Goal: Transaction & Acquisition: Obtain resource

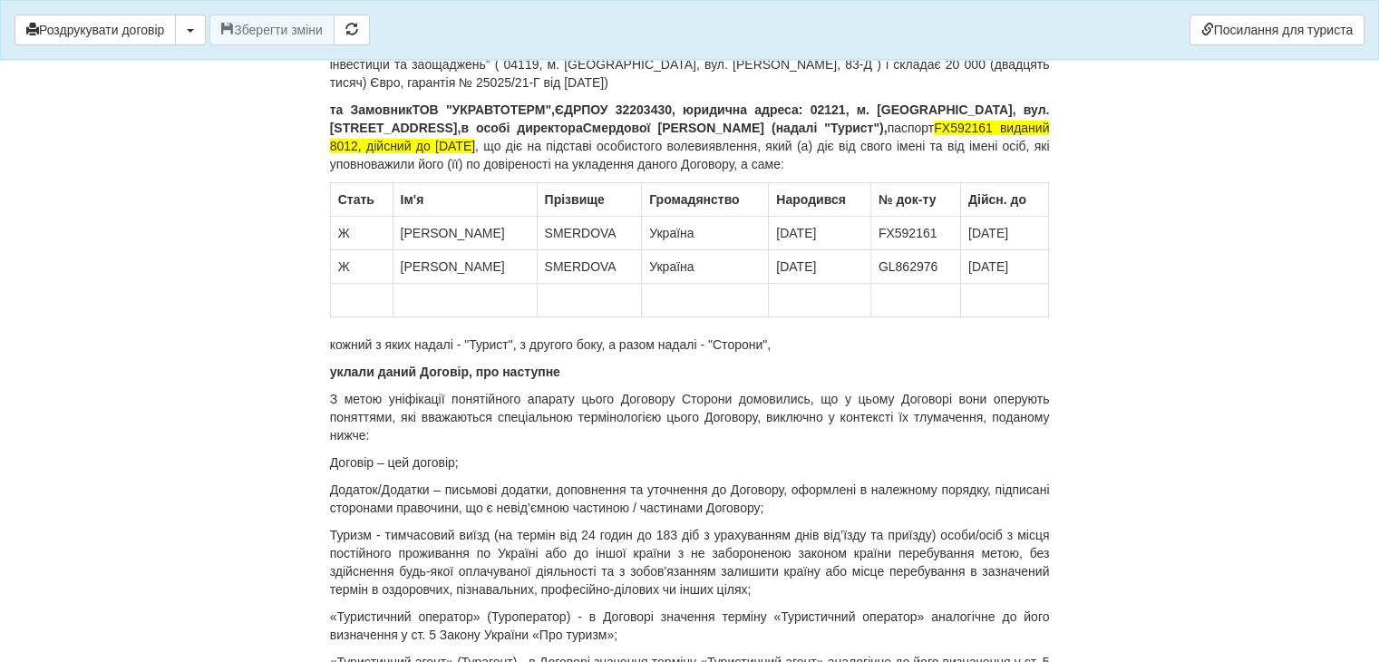
scroll to position [51, 0]
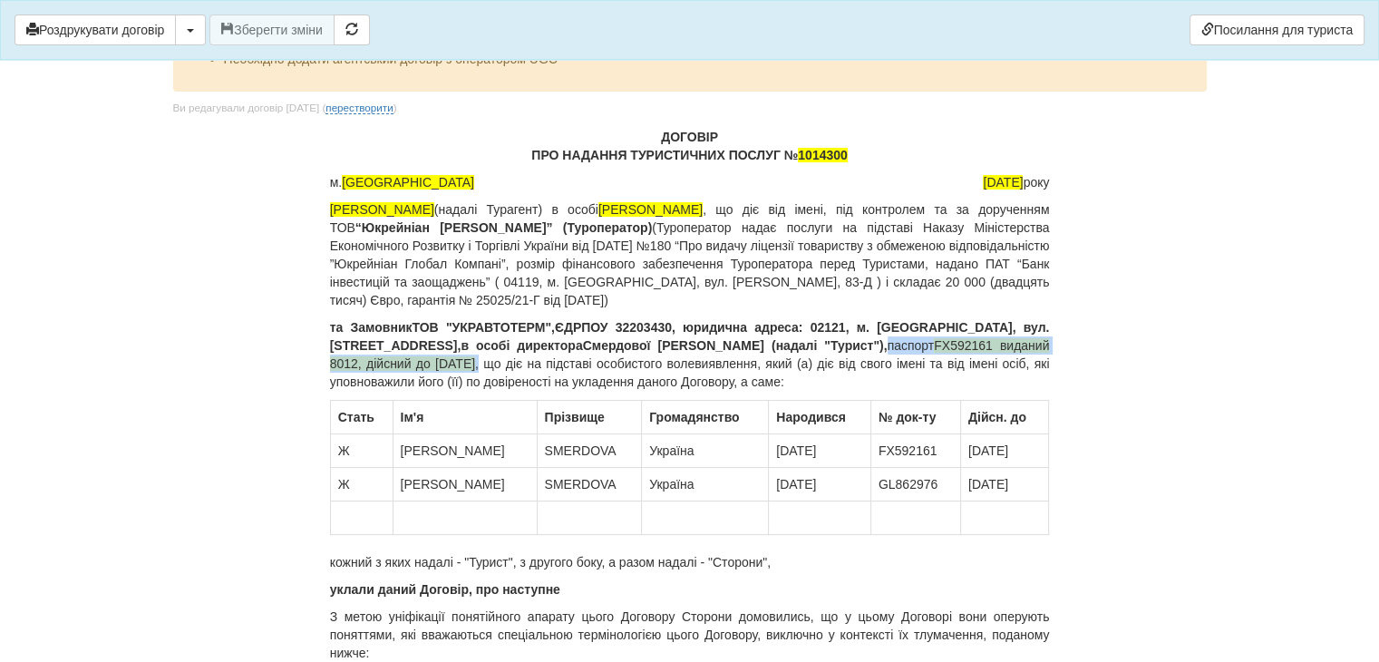
drag, startPoint x: 764, startPoint y: 344, endPoint x: 407, endPoint y: 362, distance: 357.7
click at [407, 362] on p "та Замовник ТОВ "УКРАВТОТЕРМ", ЄДРПОУ 32203430, ю ридична адреса: 02121, м. [GE…" at bounding box center [690, 354] width 720 height 73
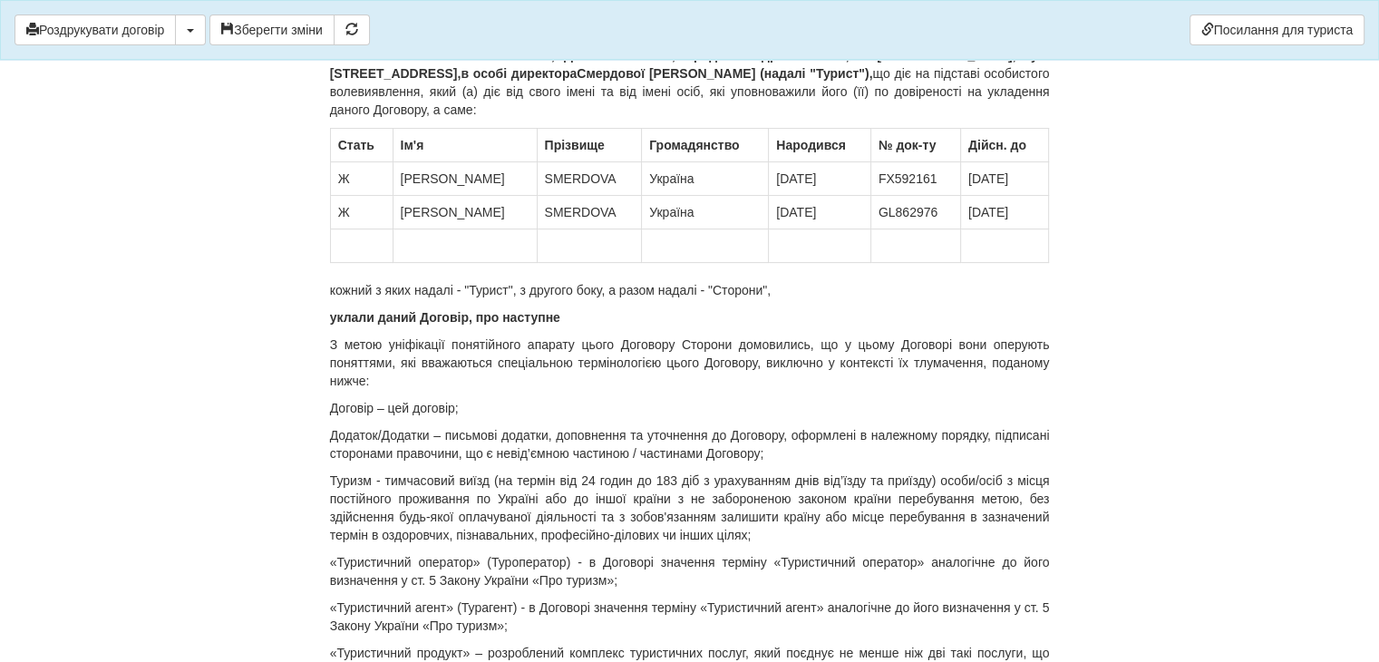
scroll to position [595, 0]
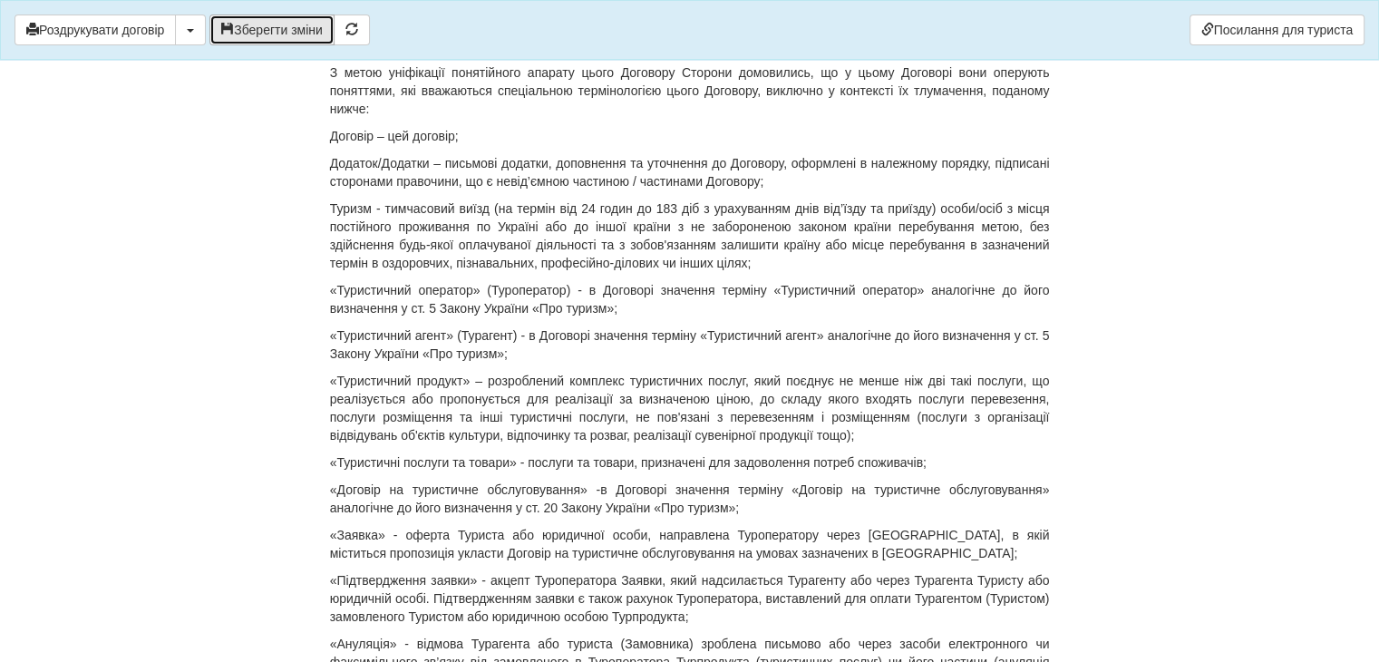
click at [250, 25] on button "Зберегти зміни" at bounding box center [271, 30] width 125 height 31
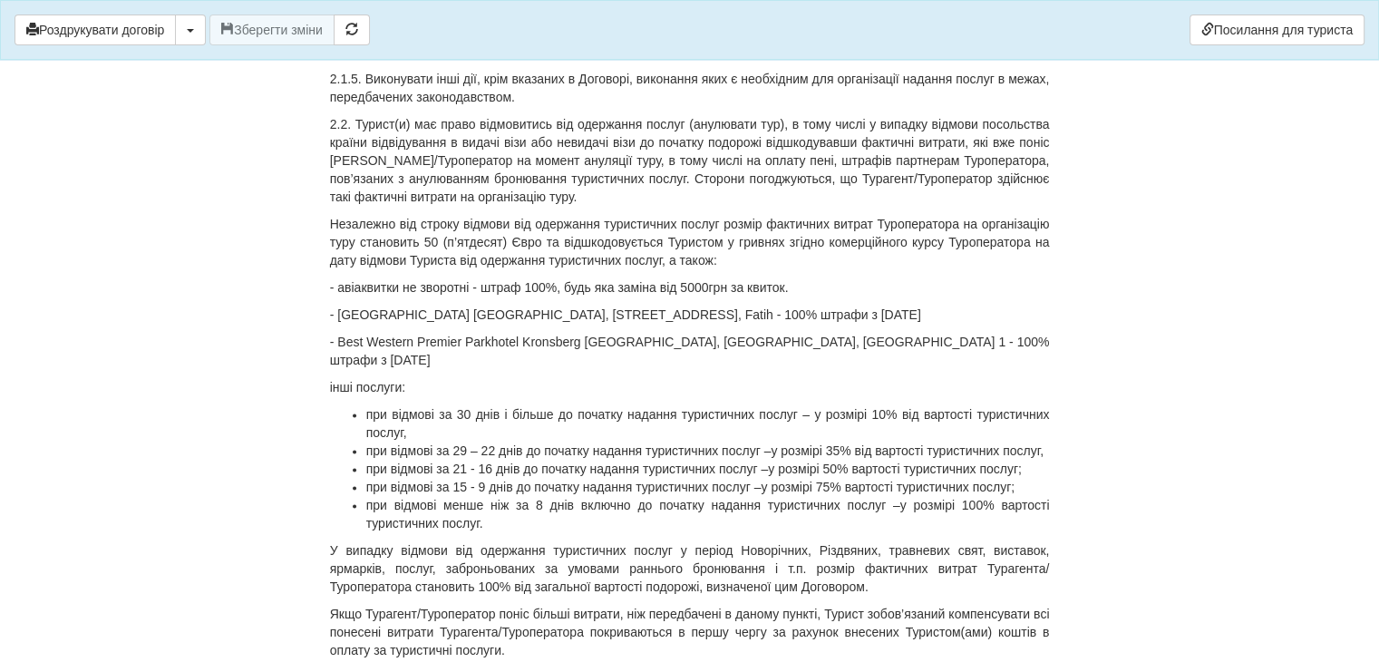
scroll to position [2408, 0]
click at [922, 342] on p "- Best Western Premier Parkhotel Kronsberg [GEOGRAPHIC_DATA], [GEOGRAPHIC_DATA]…" at bounding box center [690, 353] width 720 height 36
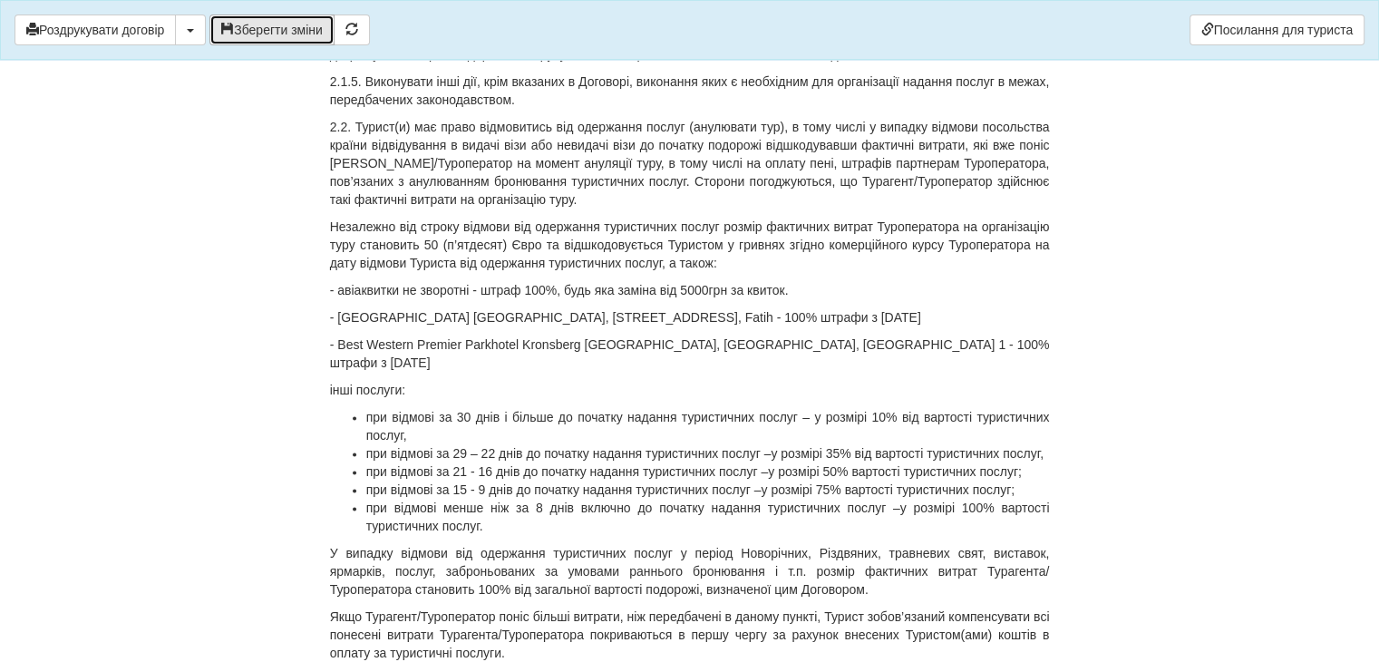
click at [283, 29] on button "Зберегти зміни" at bounding box center [271, 30] width 125 height 31
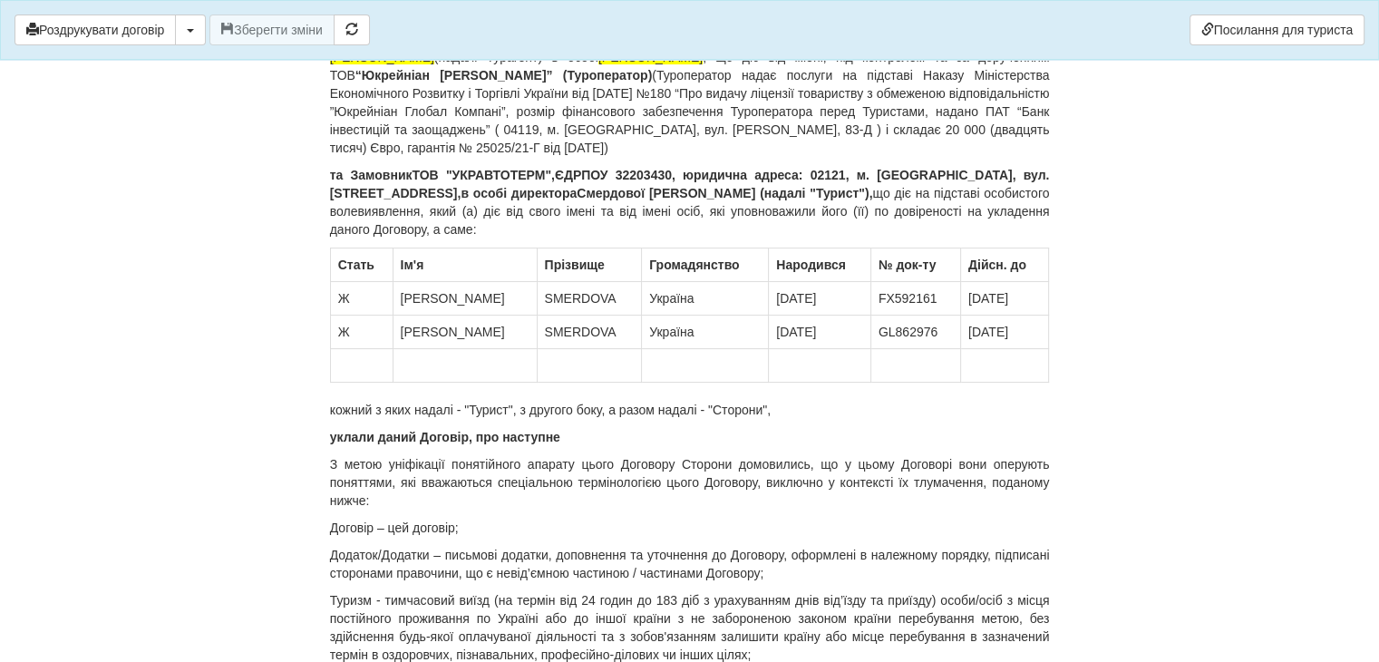
scroll to position [141, 0]
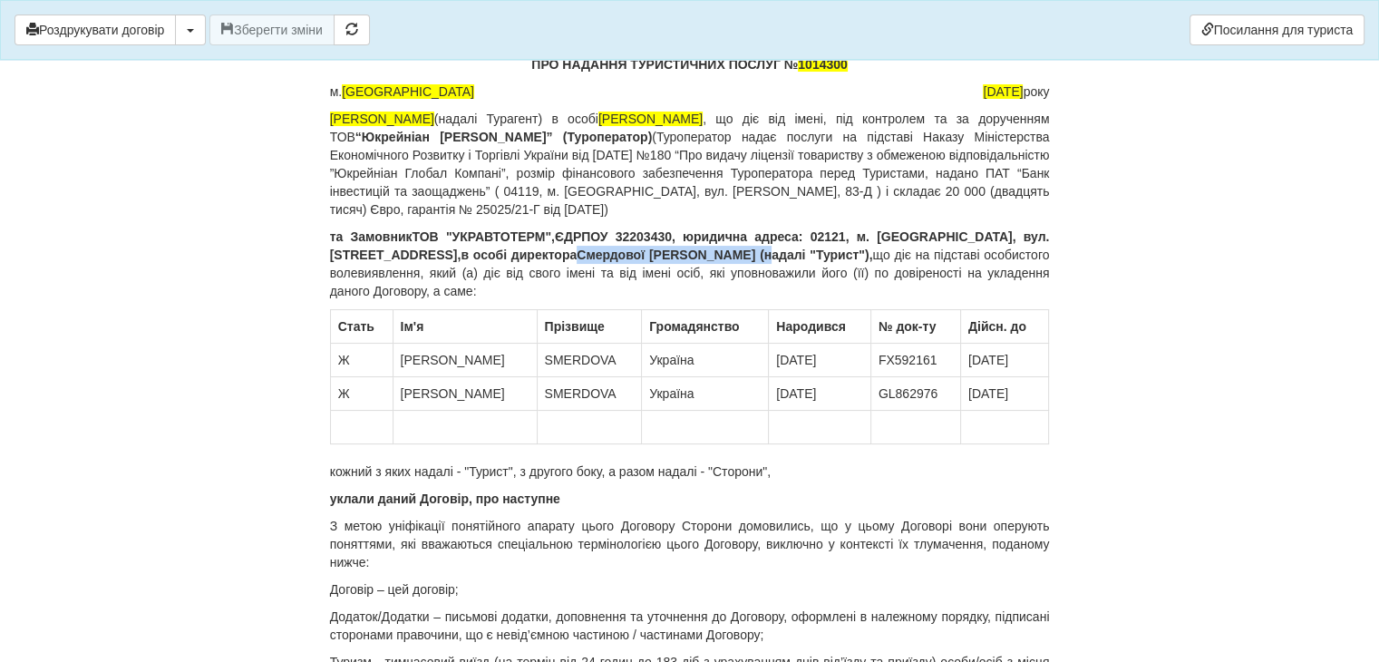
drag, startPoint x: 439, startPoint y: 251, endPoint x: 620, endPoint y: 249, distance: 181.4
click at [620, 249] on b "Смердової [PERSON_NAME] (надалі "Турист")," at bounding box center [725, 255] width 296 height 15
drag, startPoint x: 417, startPoint y: 236, endPoint x: 549, endPoint y: 233, distance: 132.4
click at [549, 233] on b "ТОВ "УКРАВТОТЕРМ"," at bounding box center [483, 236] width 142 height 15
copy b "ТОВ "УКРАВТОТЕРМ""
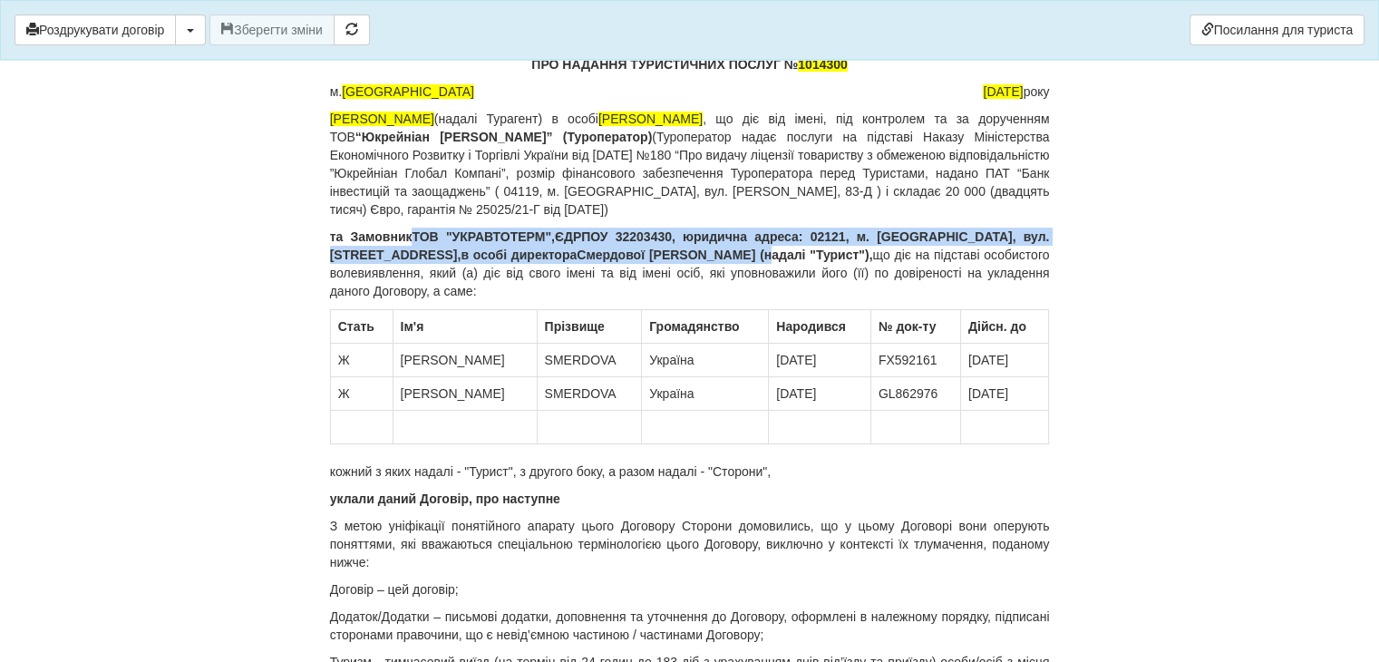
click at [621, 253] on b "Смердової [PERSON_NAME] (надалі "Турист")," at bounding box center [725, 255] width 296 height 15
copy p "ТОВ "УКРАВТОТЕРМ", ЄДРПОУ 32203430, ю ридична адреса: 02121, м. [GEOGRAPHIC_DAT…"
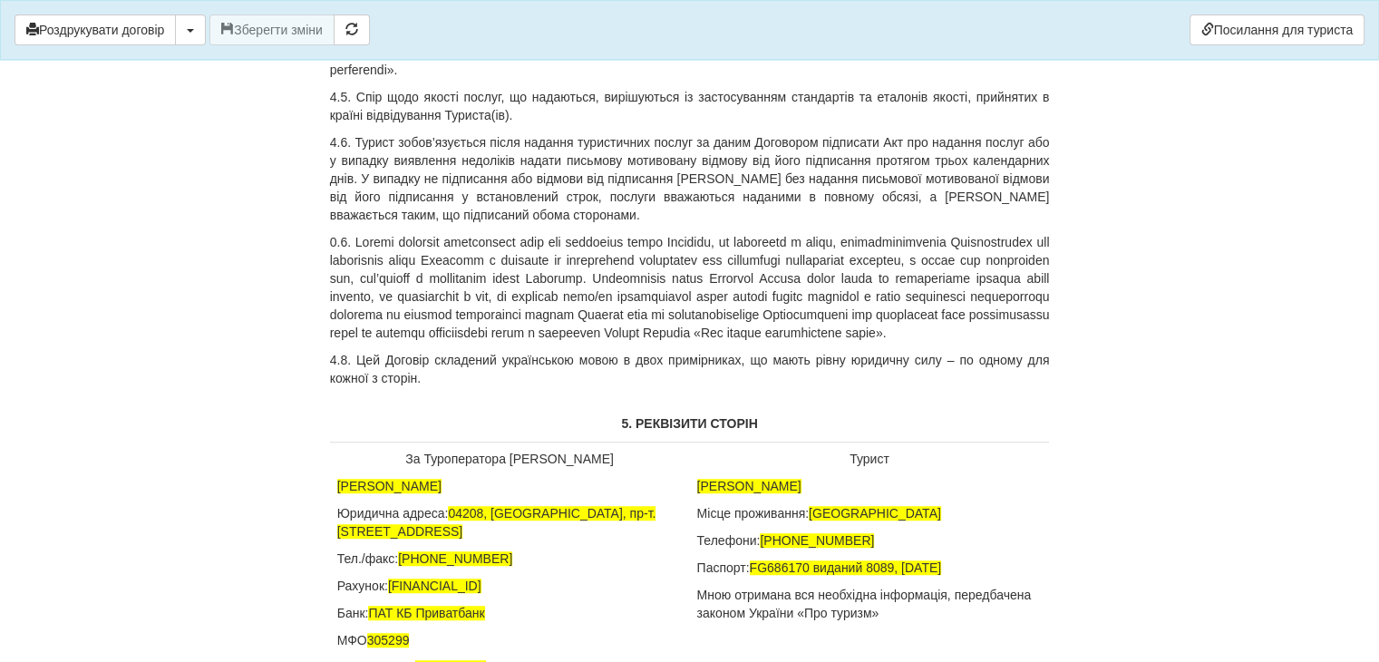
scroll to position [8287, 0]
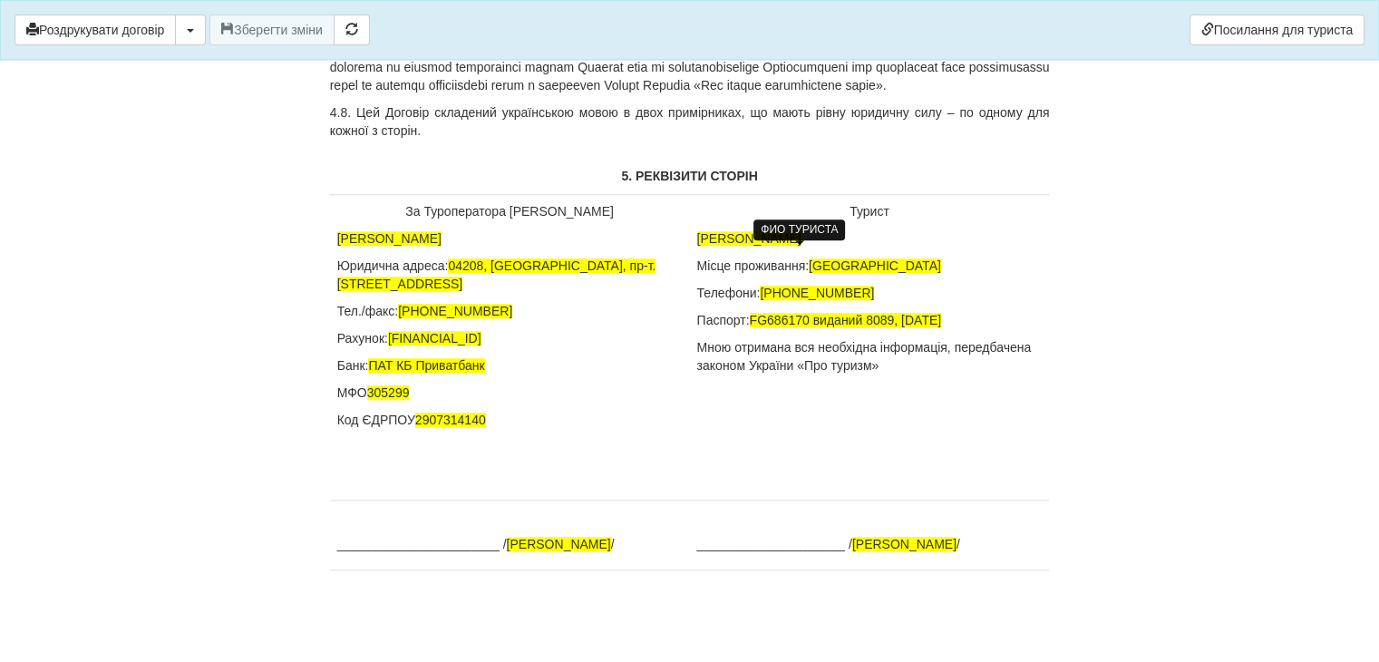
drag, startPoint x: 697, startPoint y: 237, endPoint x: 900, endPoint y: 238, distance: 203.1
click at [802, 238] on span "[PERSON_NAME]" at bounding box center [749, 238] width 104 height 15
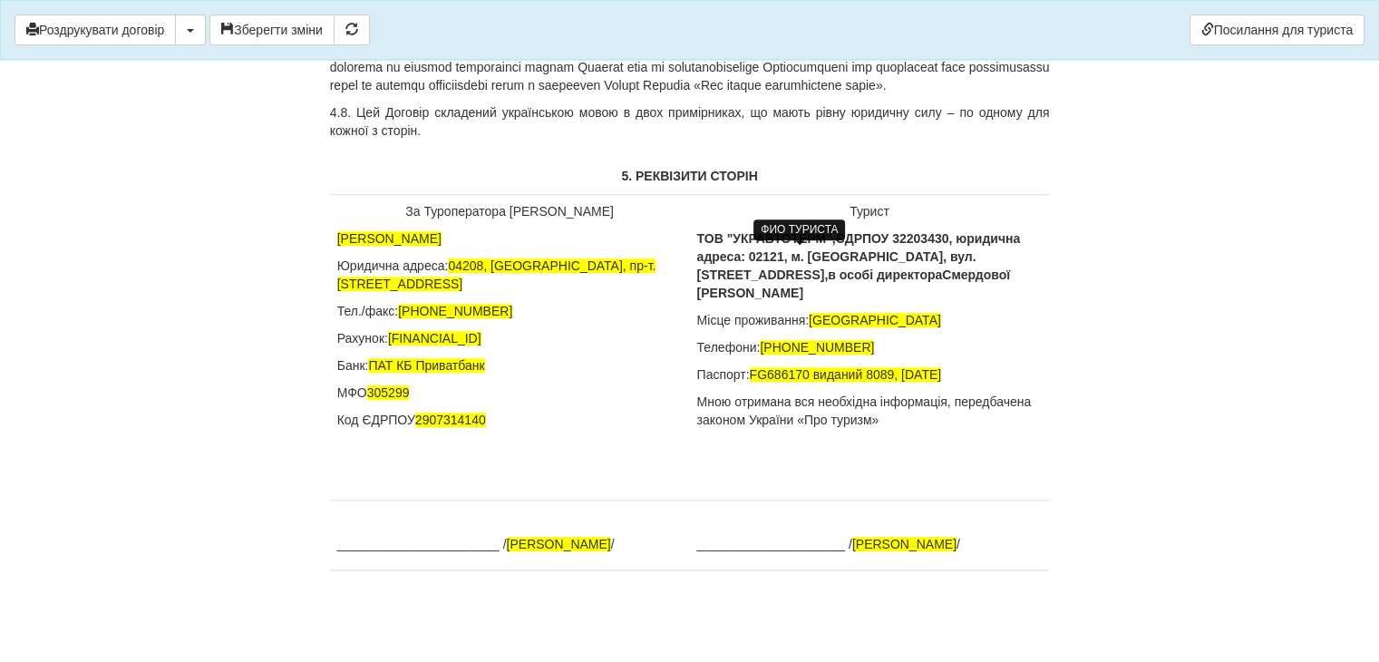
click at [841, 238] on b "ЄДРПОУ 32203430, ю" at bounding box center [901, 238] width 131 height 15
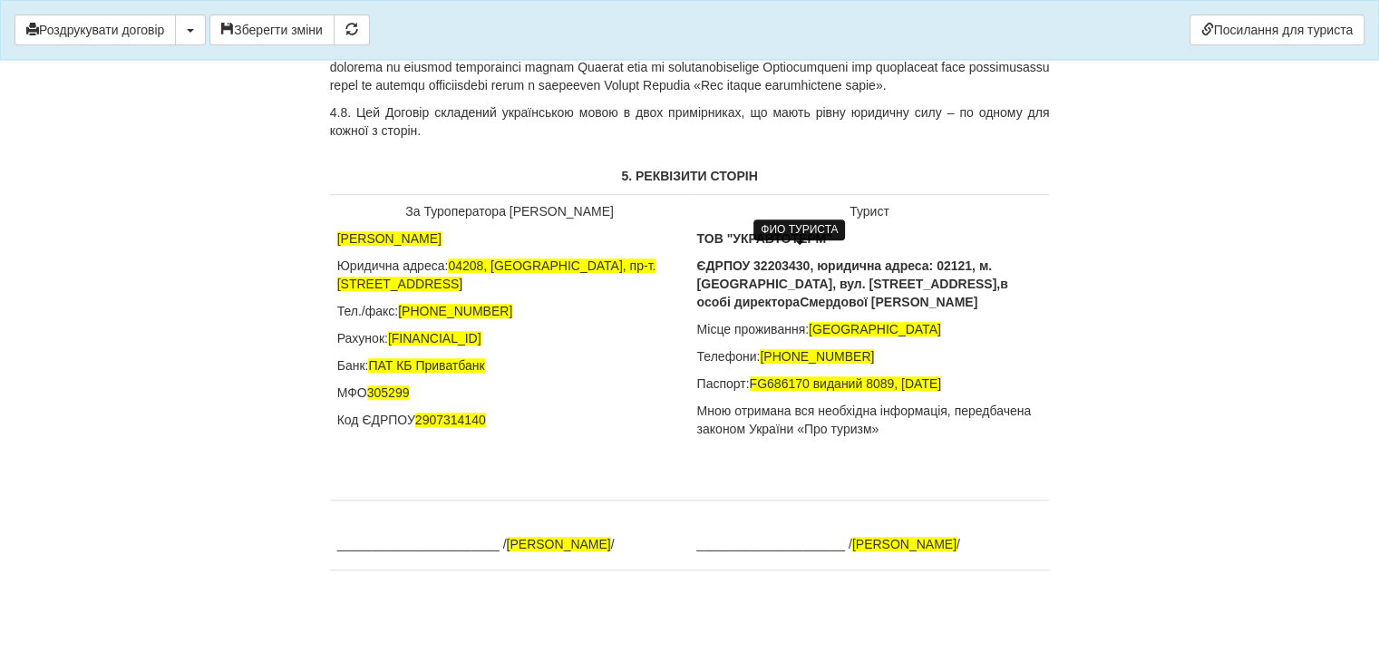
click at [820, 267] on b "ЄДРПОУ 32203430, ю" at bounding box center [762, 265] width 131 height 15
click at [826, 266] on b "ЄДРПОУ 32203430, ю" at bounding box center [762, 265] width 131 height 15
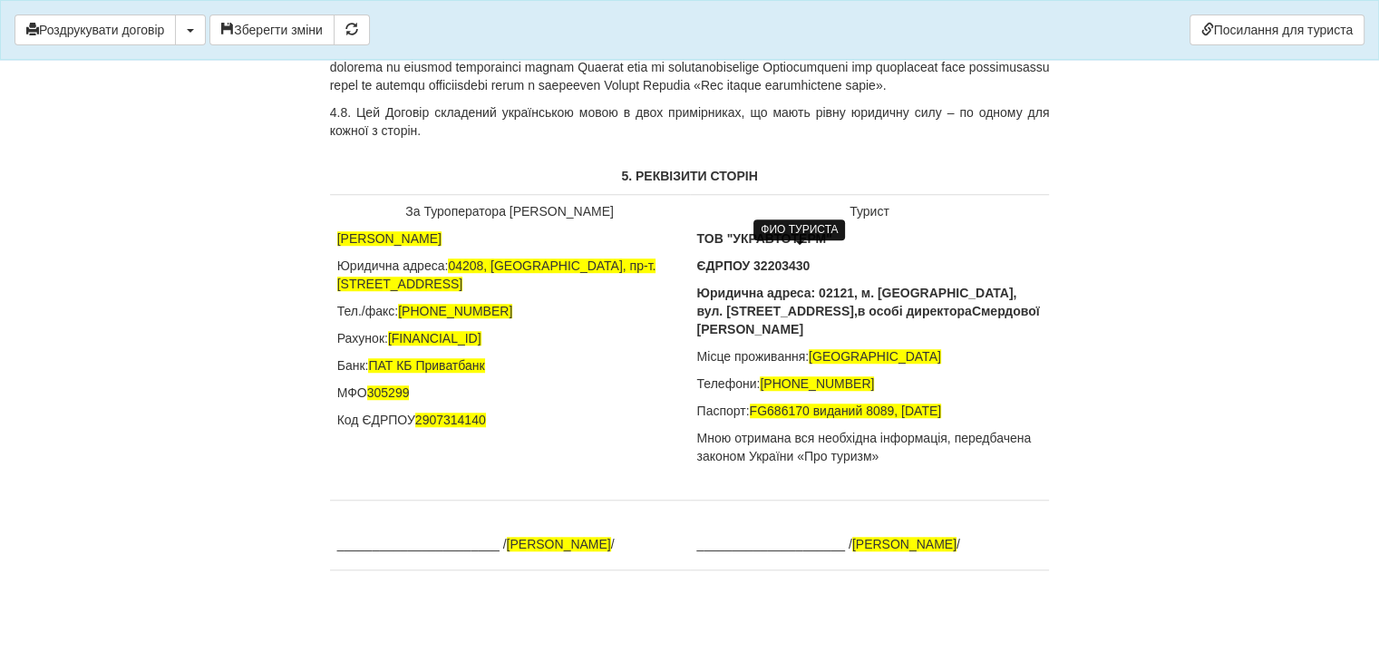
click at [858, 312] on b "в особі директора" at bounding box center [915, 311] width 114 height 15
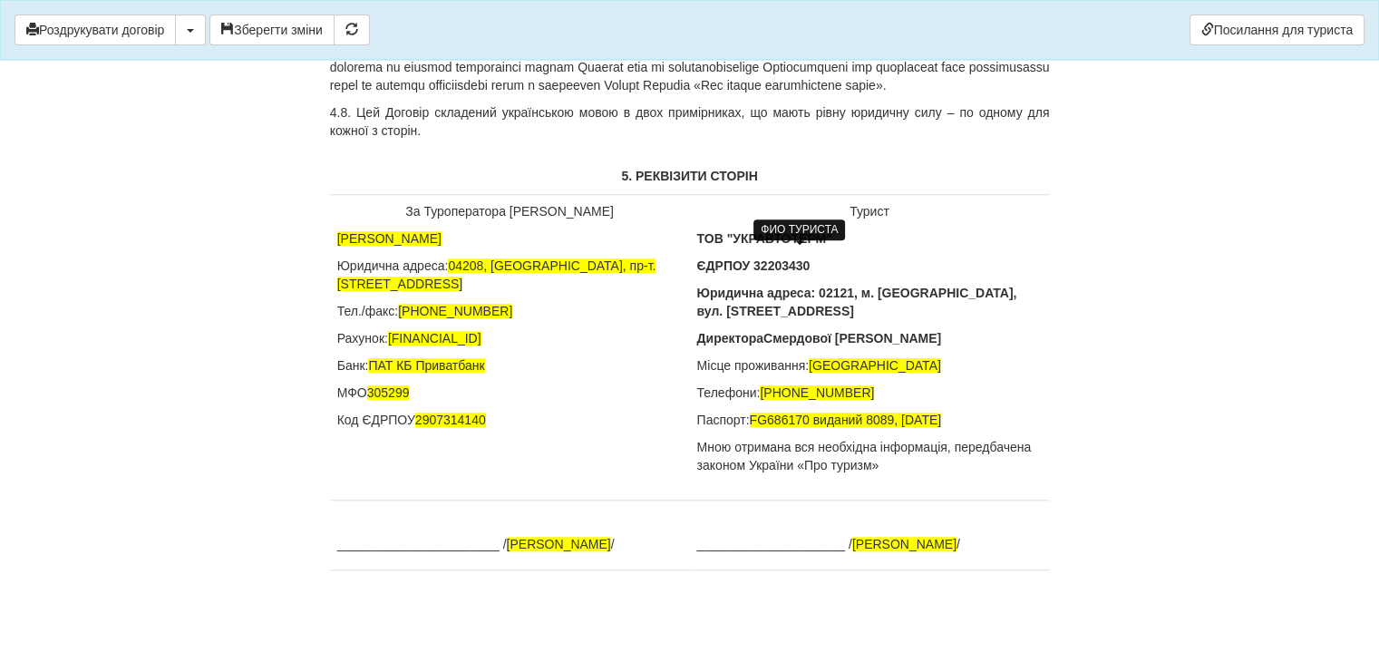
drag, startPoint x: 771, startPoint y: 320, endPoint x: 948, endPoint y: 320, distance: 176.8
click at [948, 329] on p "Директора Смердової [PERSON_NAME]" at bounding box center [869, 338] width 345 height 18
copy b "Смердової [PERSON_NAME]"
drag, startPoint x: 856, startPoint y: 526, endPoint x: 765, endPoint y: 546, distance: 92.8
click at [852, 546] on span "[PERSON_NAME]" at bounding box center [904, 544] width 104 height 15
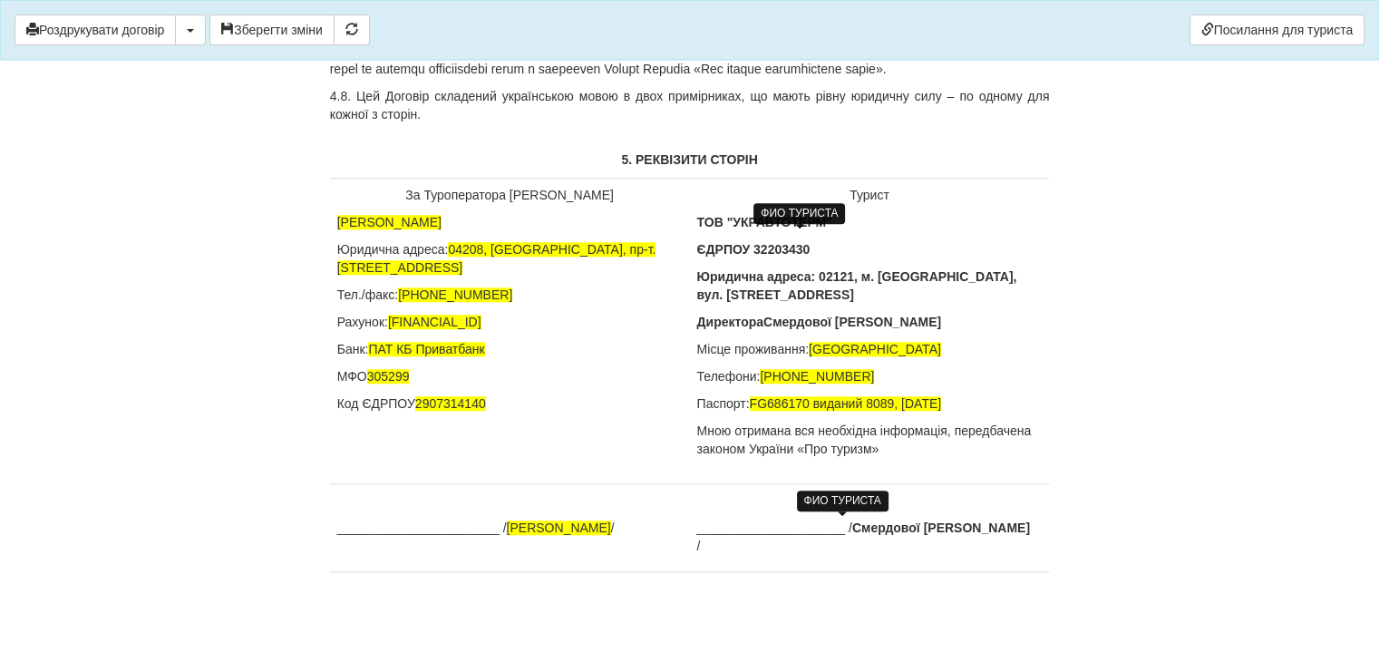
click at [910, 525] on b "Смердової [PERSON_NAME]" at bounding box center [941, 527] width 178 height 15
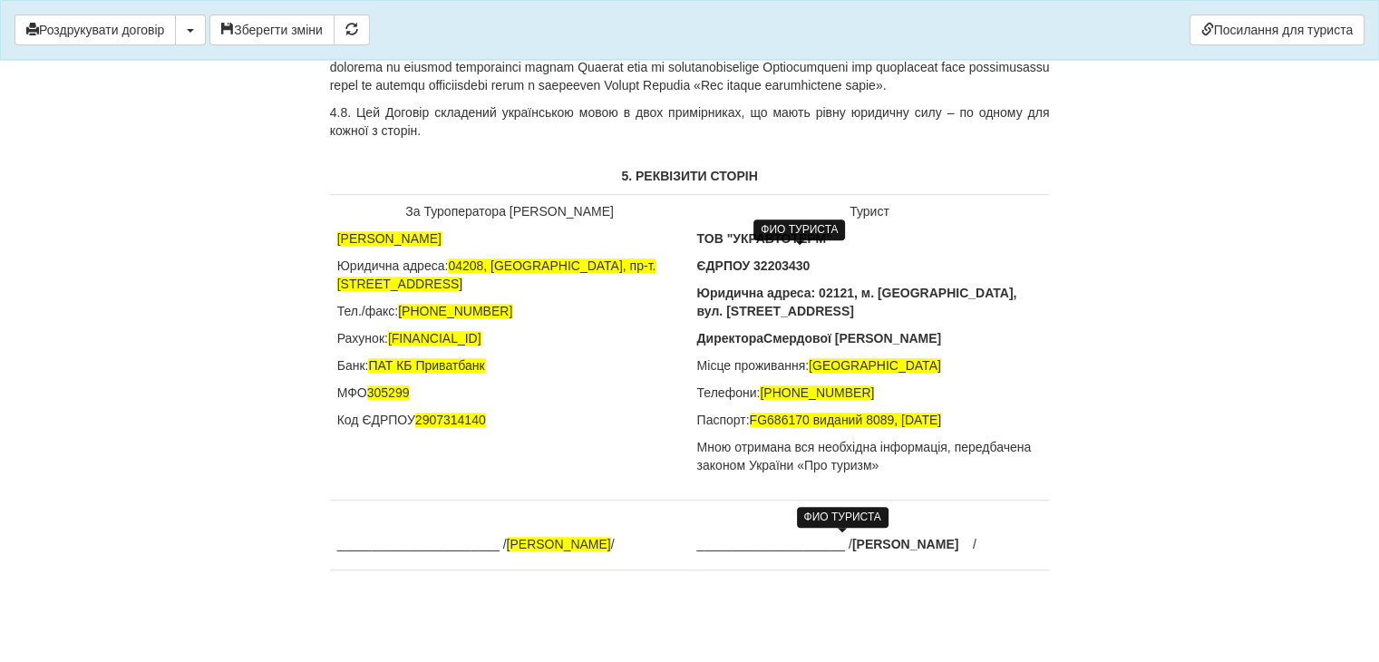
click at [836, 535] on p "_____________________ / [PERSON_NAME] /" at bounding box center [869, 544] width 345 height 18
click at [482, 535] on p "_______________________ / [PERSON_NAME] /" at bounding box center [509, 544] width 345 height 18
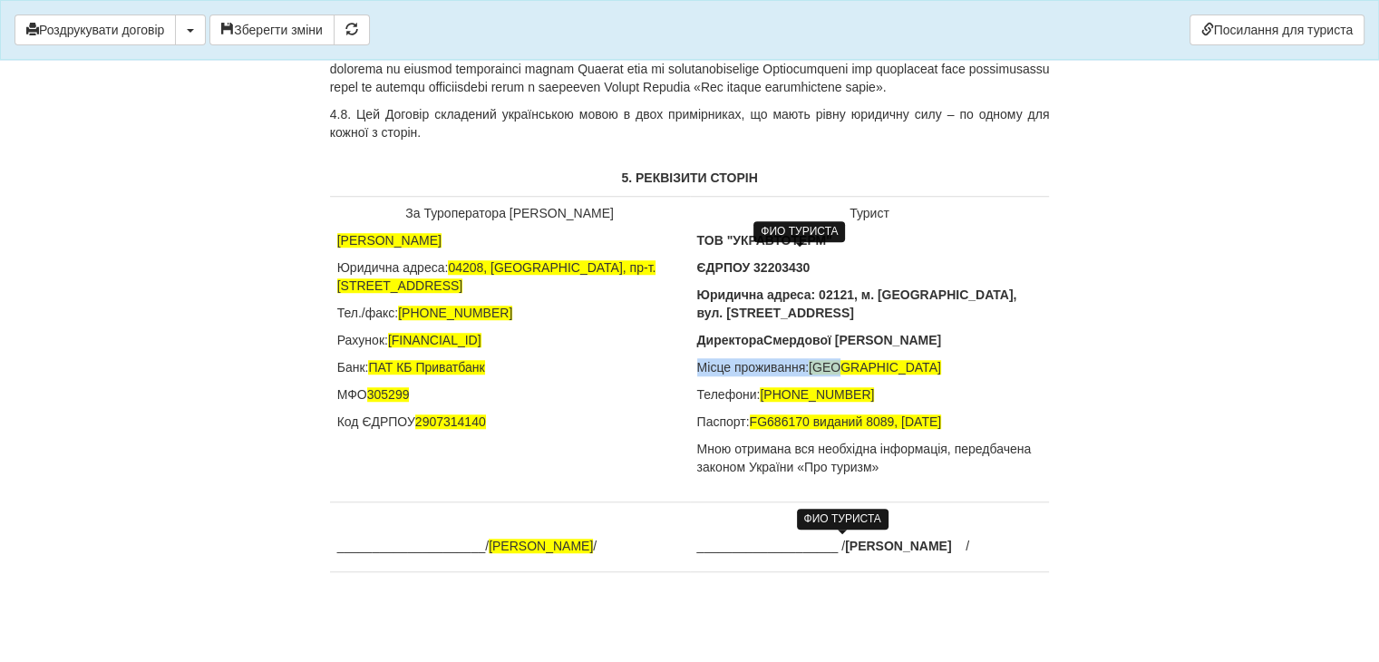
drag, startPoint x: 697, startPoint y: 364, endPoint x: 851, endPoint y: 359, distance: 154.2
click at [851, 359] on p "Місце проживання: [GEOGRAPHIC_DATA]" at bounding box center [869, 367] width 345 height 18
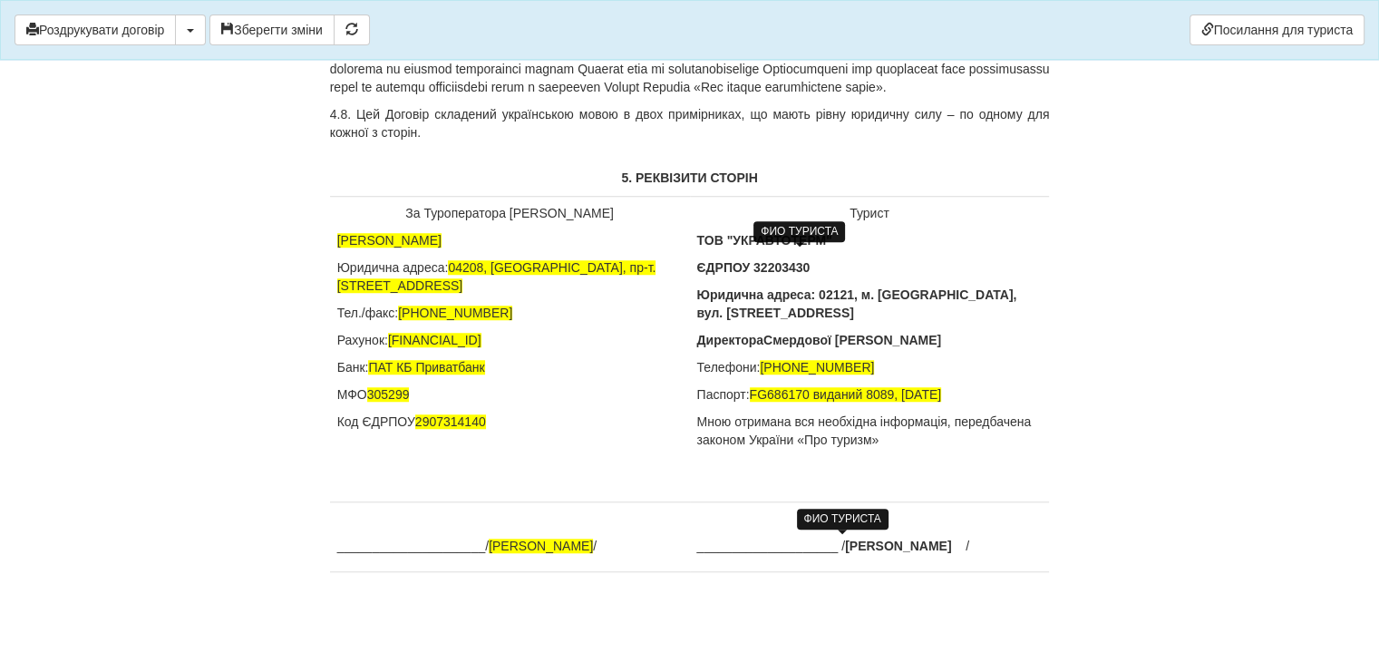
drag, startPoint x: 697, startPoint y: 364, endPoint x: 972, endPoint y: 389, distance: 275.8
click at [972, 389] on td "Турист ТОВ "УКРАВТОТЕРМ" ЄДРПОУ 32203430 Юридична адреса: 02121, м. [GEOGRAPHIC…" at bounding box center [870, 350] width 360 height 306
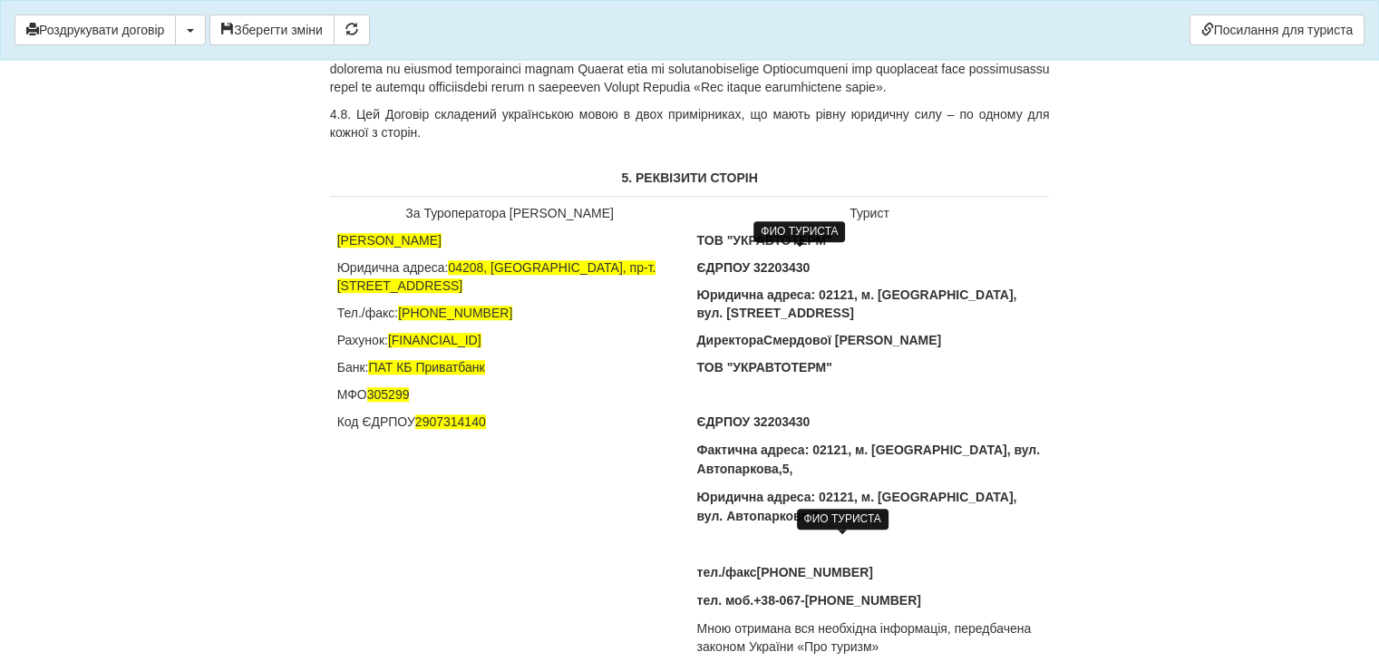
scroll to position [8287, 0]
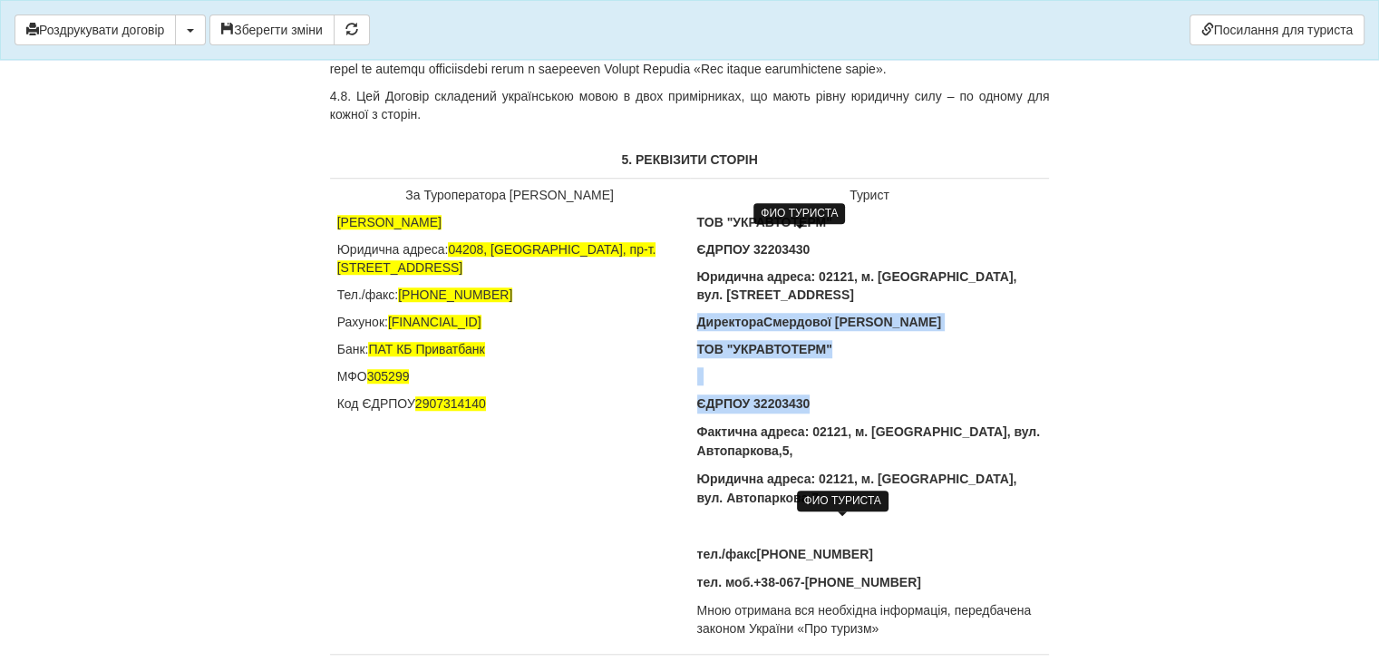
drag, startPoint x: 696, startPoint y: 317, endPoint x: 821, endPoint y: 407, distance: 154.0
click at [821, 407] on td "Турист ТОВ "УКРАВТОТЕРМ" ЄДРПОУ 32203430 Юридична адреса: 02121, м. [GEOGRAPHIC…" at bounding box center [870, 417] width 360 height 476
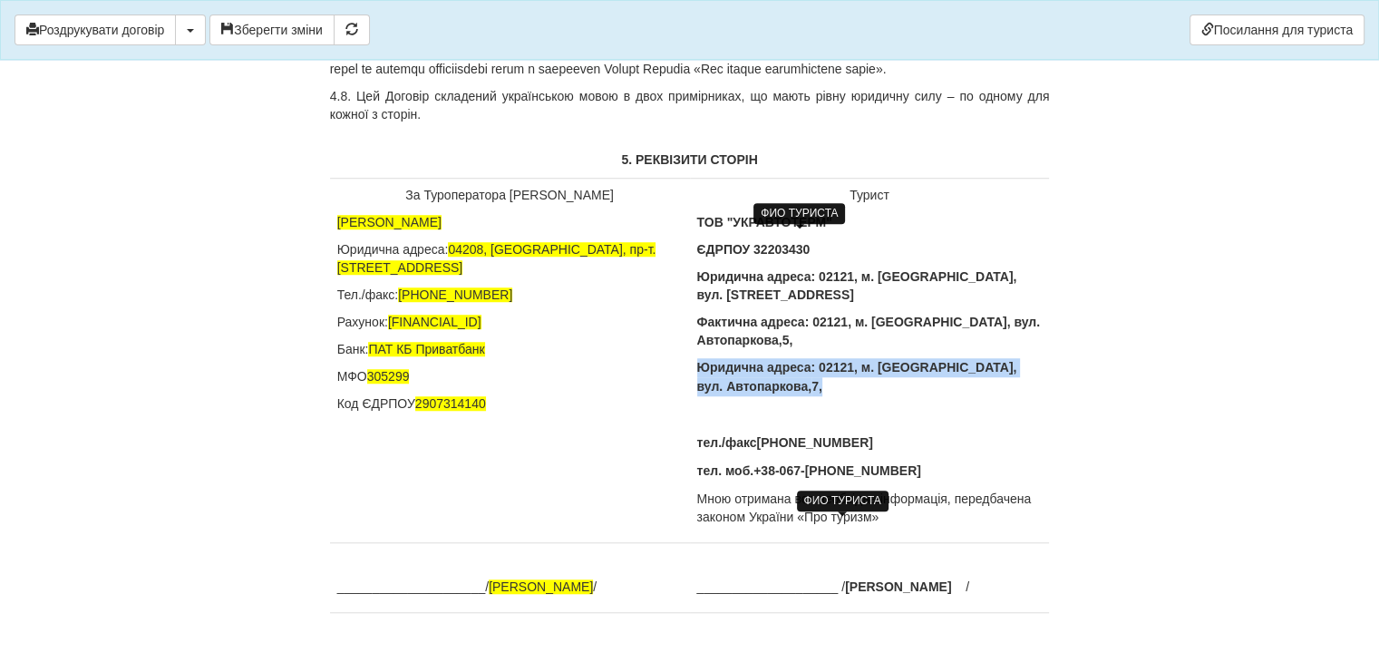
drag, startPoint x: 696, startPoint y: 345, endPoint x: 1044, endPoint y: 355, distance: 347.4
click at [1044, 355] on td "Турист ТОВ "УКРАВТОТЕРМ" ЄДРПОУ 32203430 Юридична адреса: 02121, м. [GEOGRAPHIC…" at bounding box center [870, 361] width 360 height 364
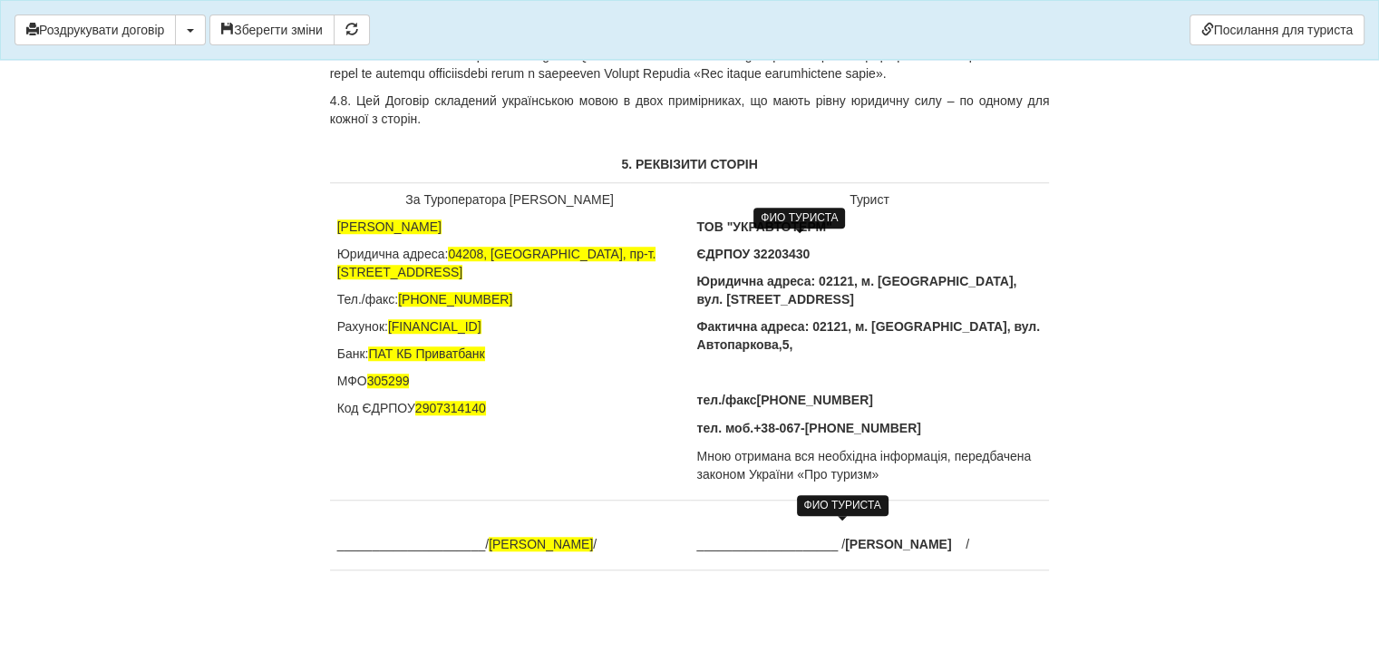
scroll to position [8269, 0]
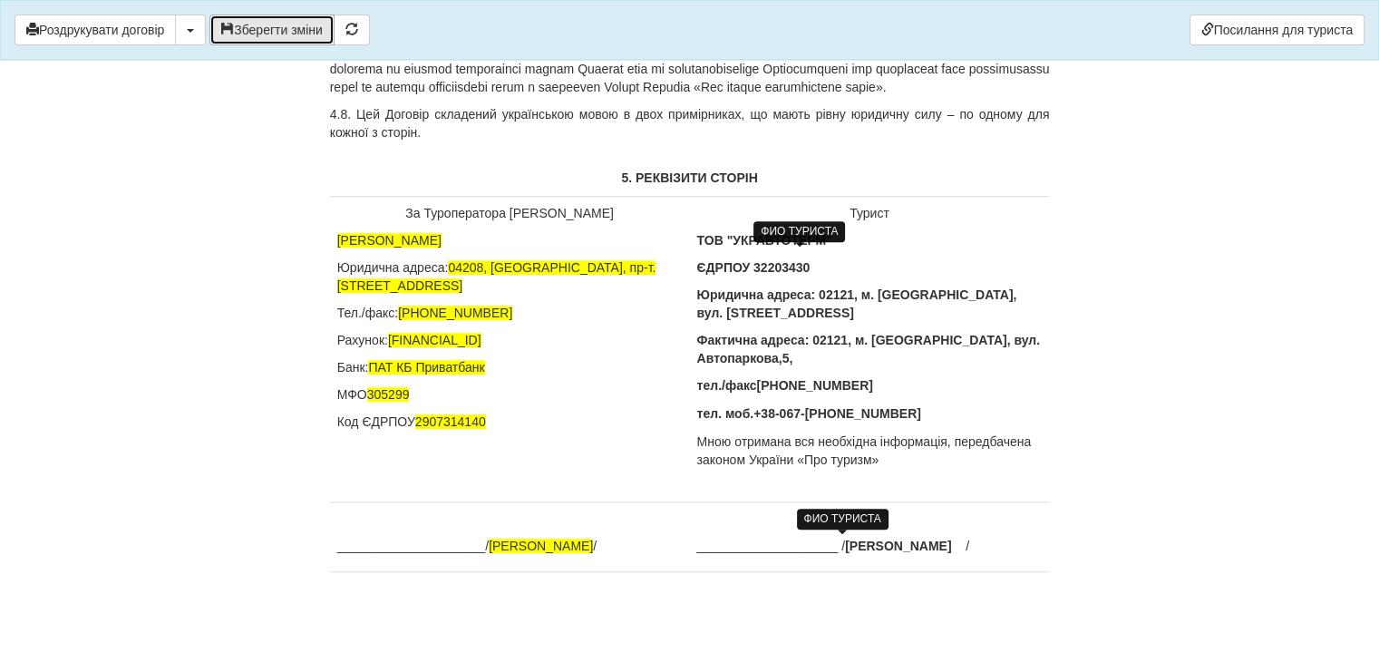
click at [284, 30] on button "Зберегти зміни" at bounding box center [271, 30] width 125 height 31
click at [1260, 35] on link "Посилання для туриста" at bounding box center [1277, 30] width 175 height 31
click at [192, 29] on span "button" at bounding box center [190, 31] width 7 height 4
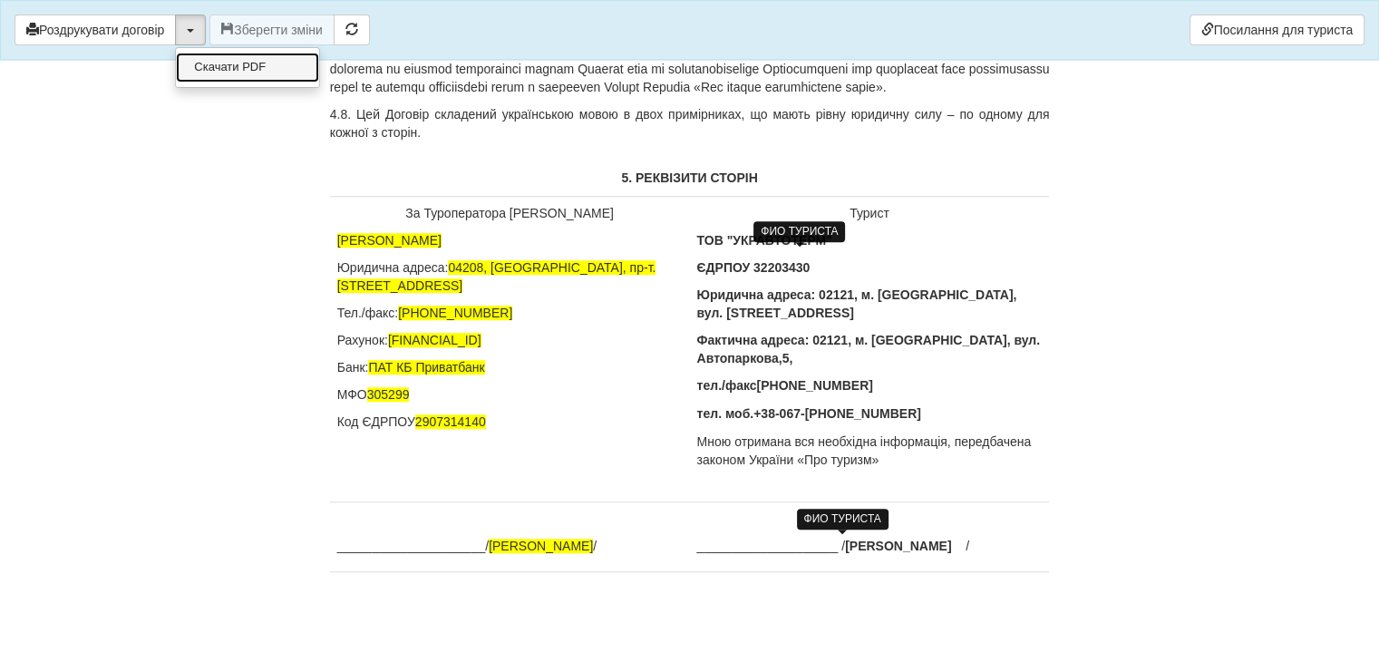
click at [225, 59] on link "Скачати PDF" at bounding box center [247, 68] width 143 height 30
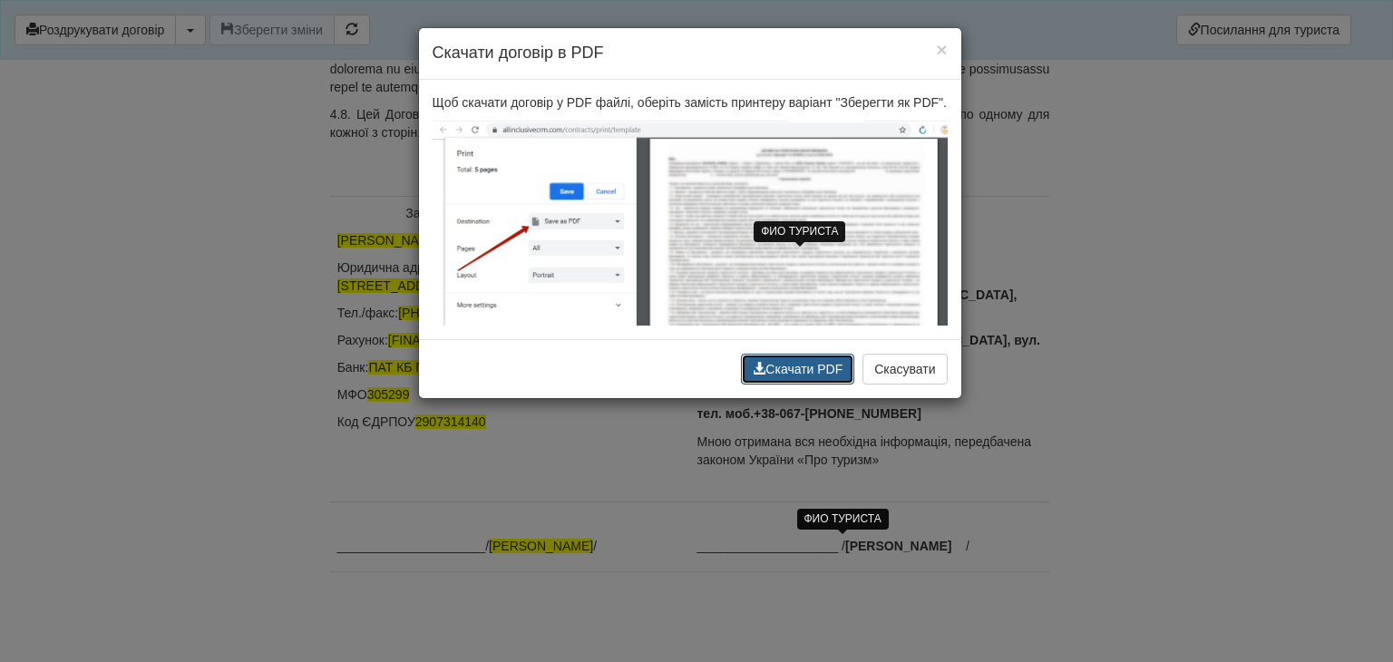
click at [795, 364] on button "Скачати PDF" at bounding box center [797, 369] width 113 height 31
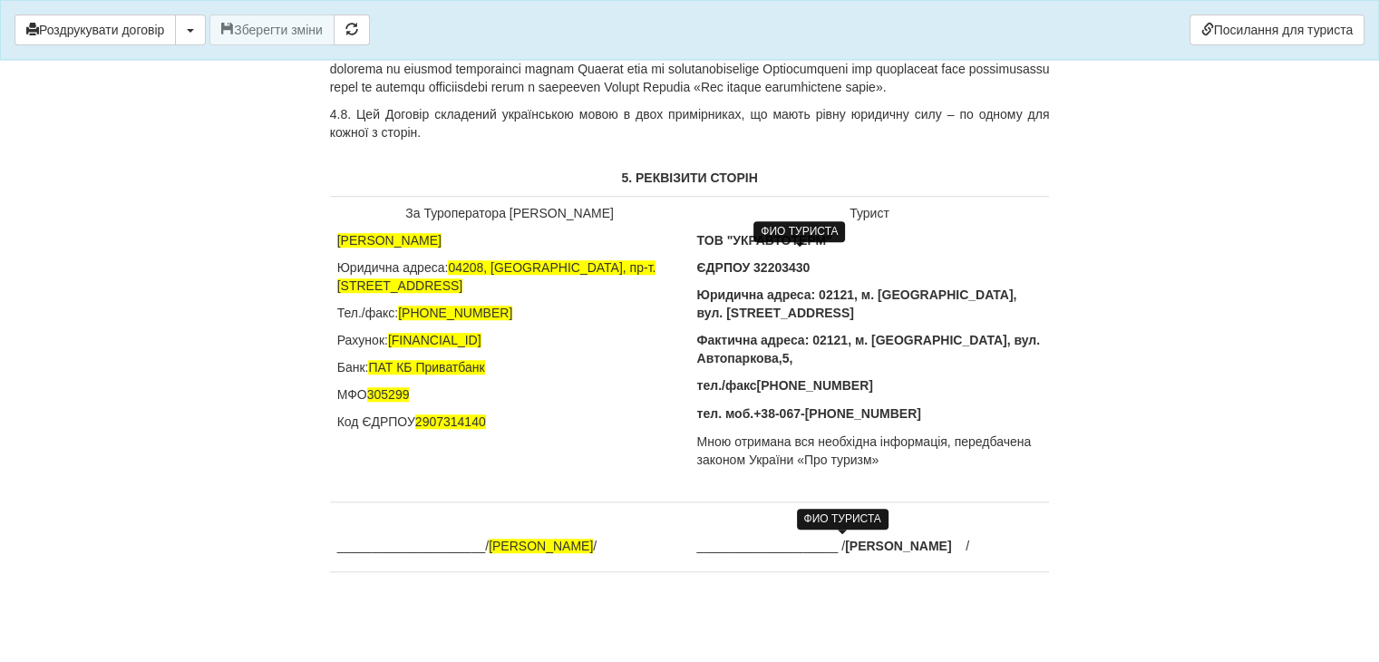
click at [931, 436] on p "Мною отримана вся необхідна інформація, передбачена законом України «Про туризм»" at bounding box center [869, 450] width 345 height 36
click at [374, 505] on td "_____________________/ [PERSON_NAME] /" at bounding box center [510, 537] width 360 height 70
click at [724, 510] on p at bounding box center [869, 519] width 345 height 18
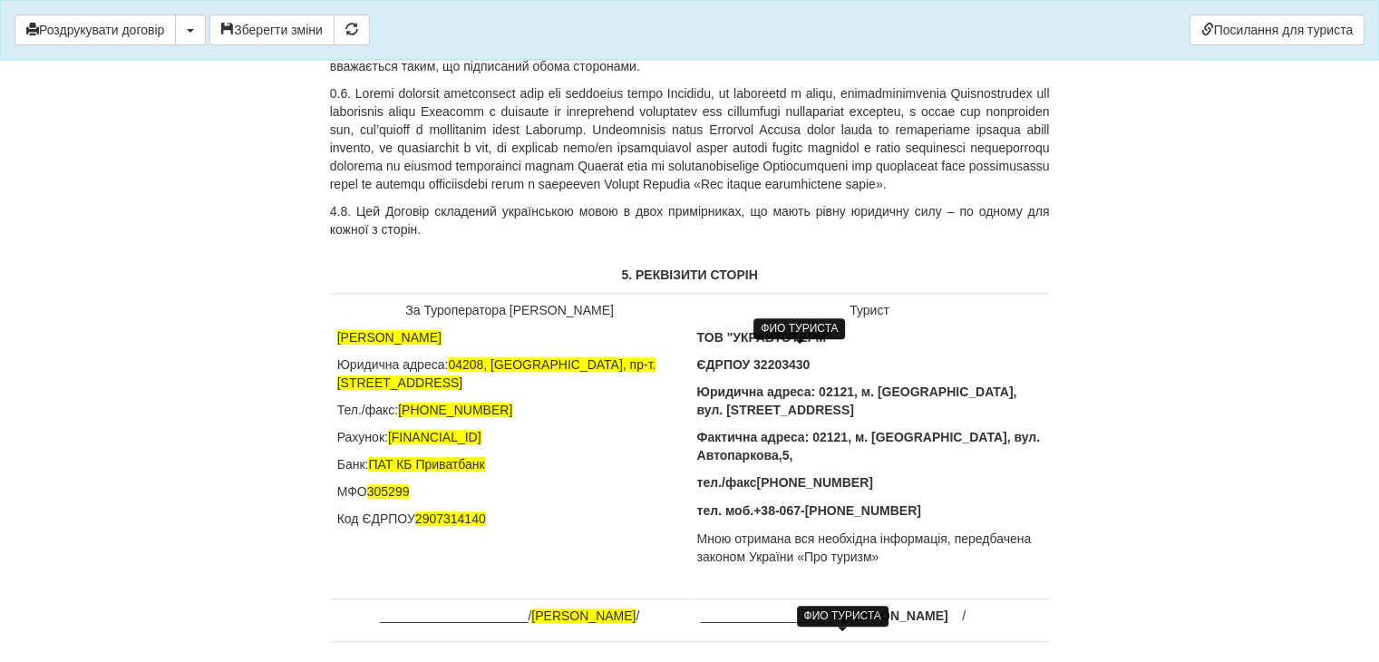
scroll to position [8061, 0]
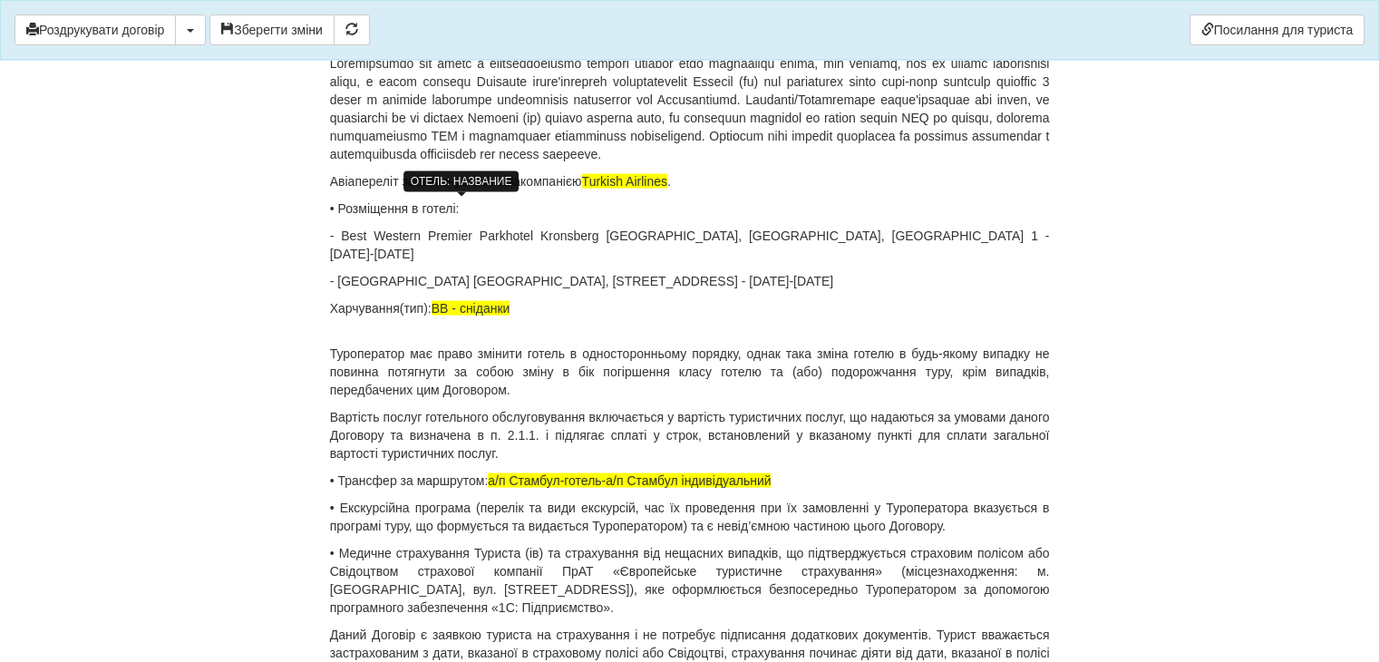
scroll to position [3618, 0]
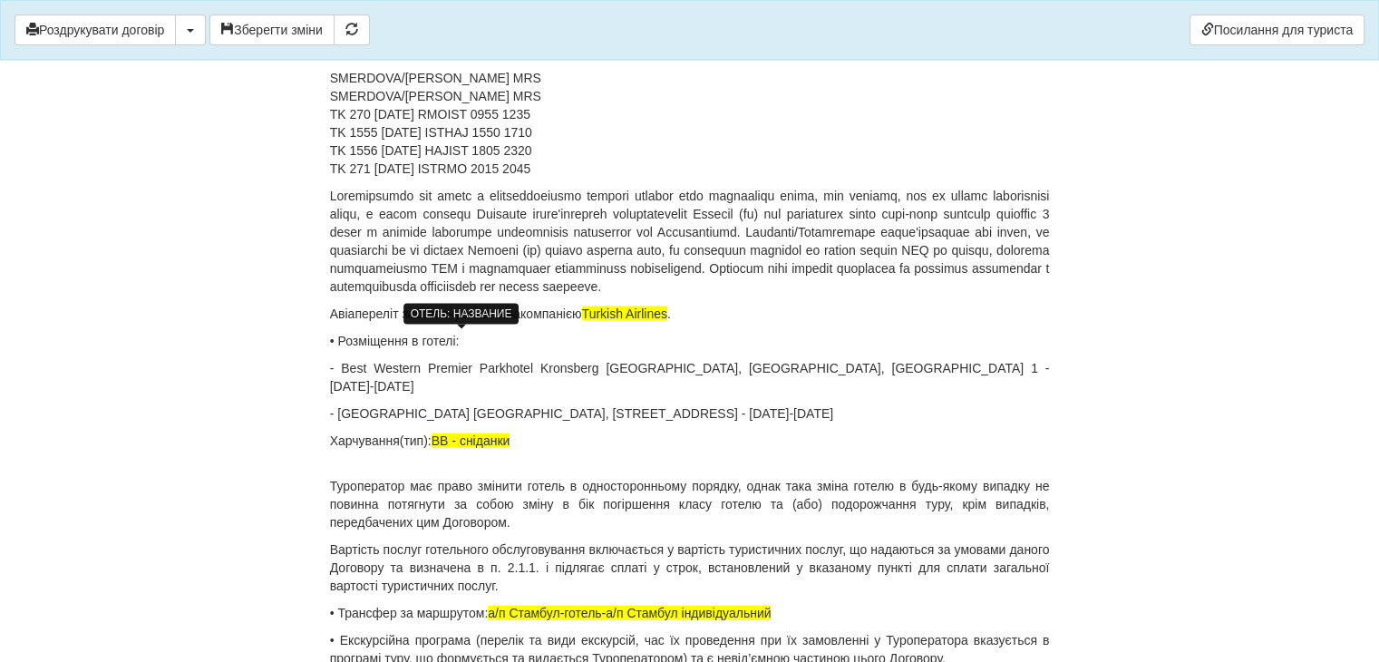
click at [593, 332] on p "• Розміщення в готелі:" at bounding box center [690, 341] width 720 height 18
click at [396, 432] on p "Харчування(тип): ВВ - сніданки" at bounding box center [690, 450] width 720 height 36
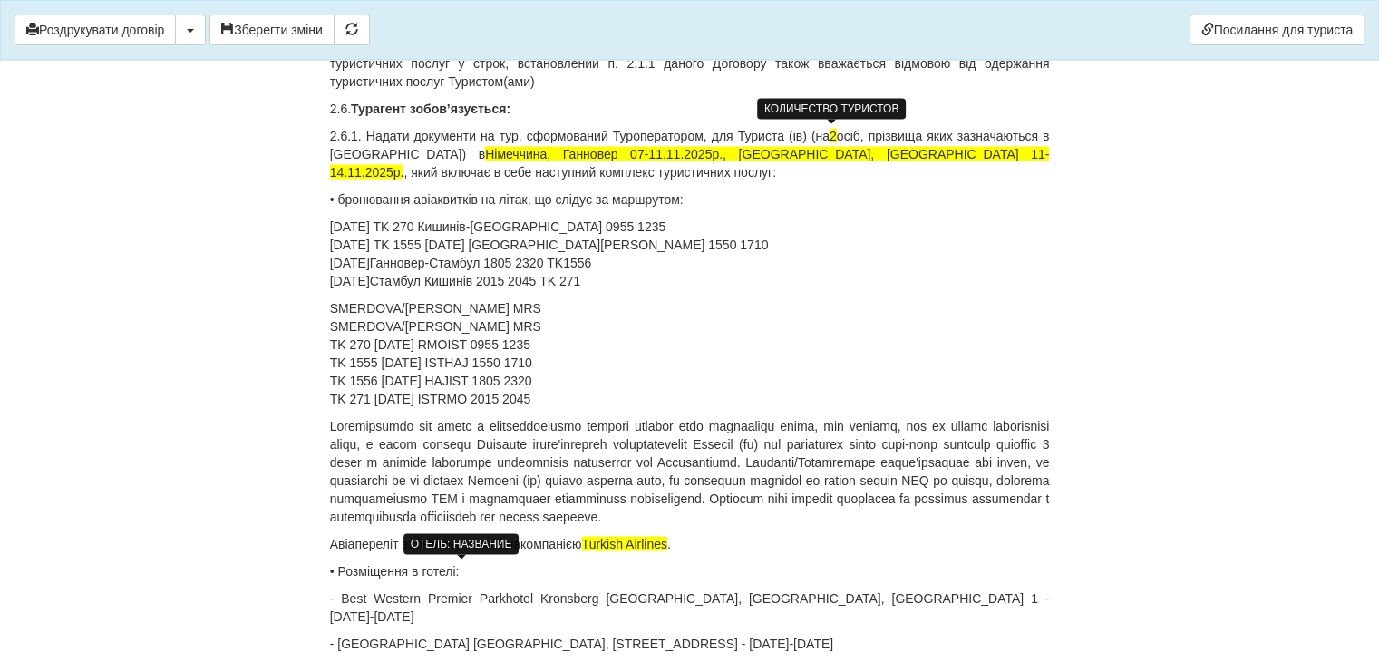
scroll to position [3255, 0]
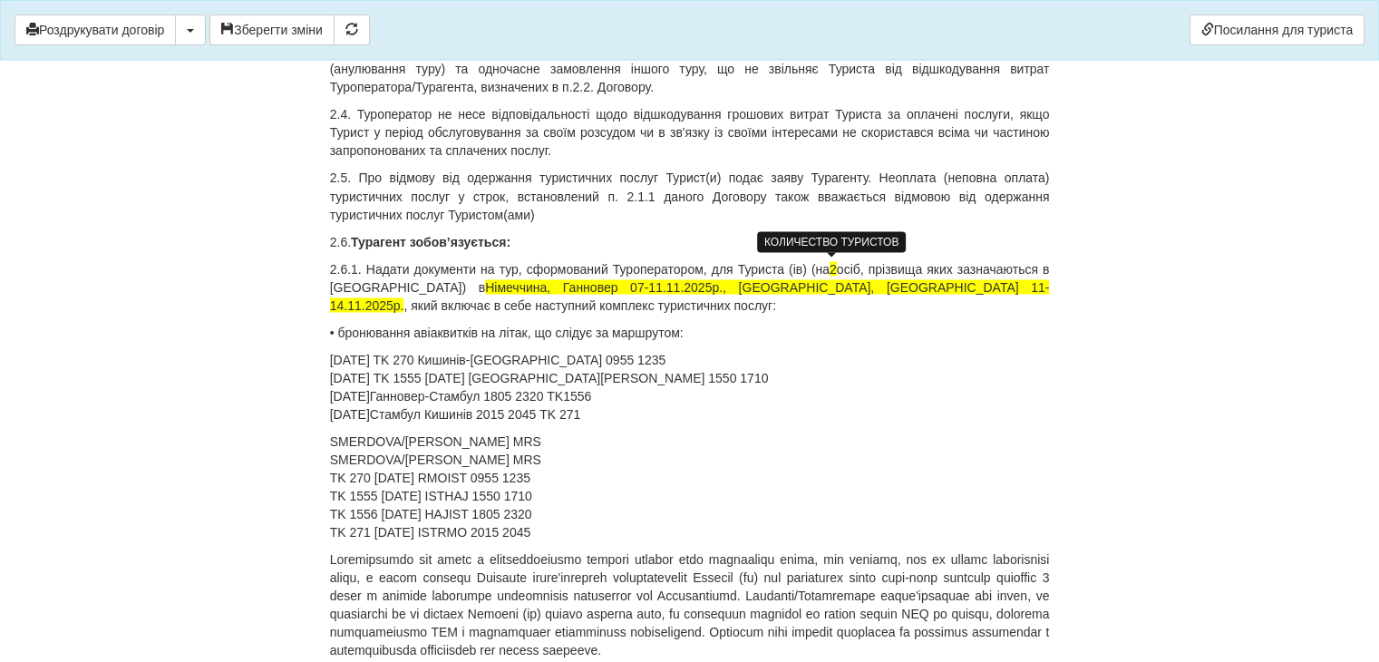
click at [533, 432] on p "SMERDOVA/[PERSON_NAME] MRS [PERSON_NAME]/[PERSON_NAME] MRS [PERSON_NAME] 270 [D…" at bounding box center [690, 486] width 720 height 109
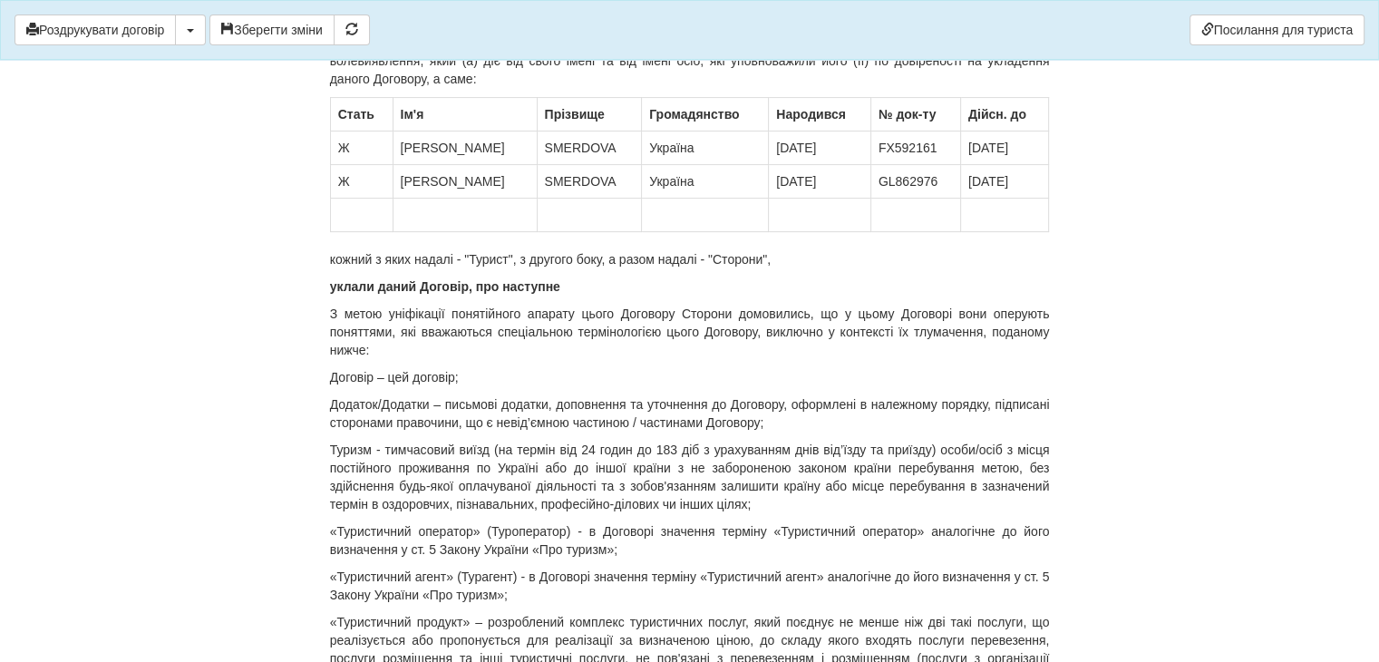
scroll to position [172, 0]
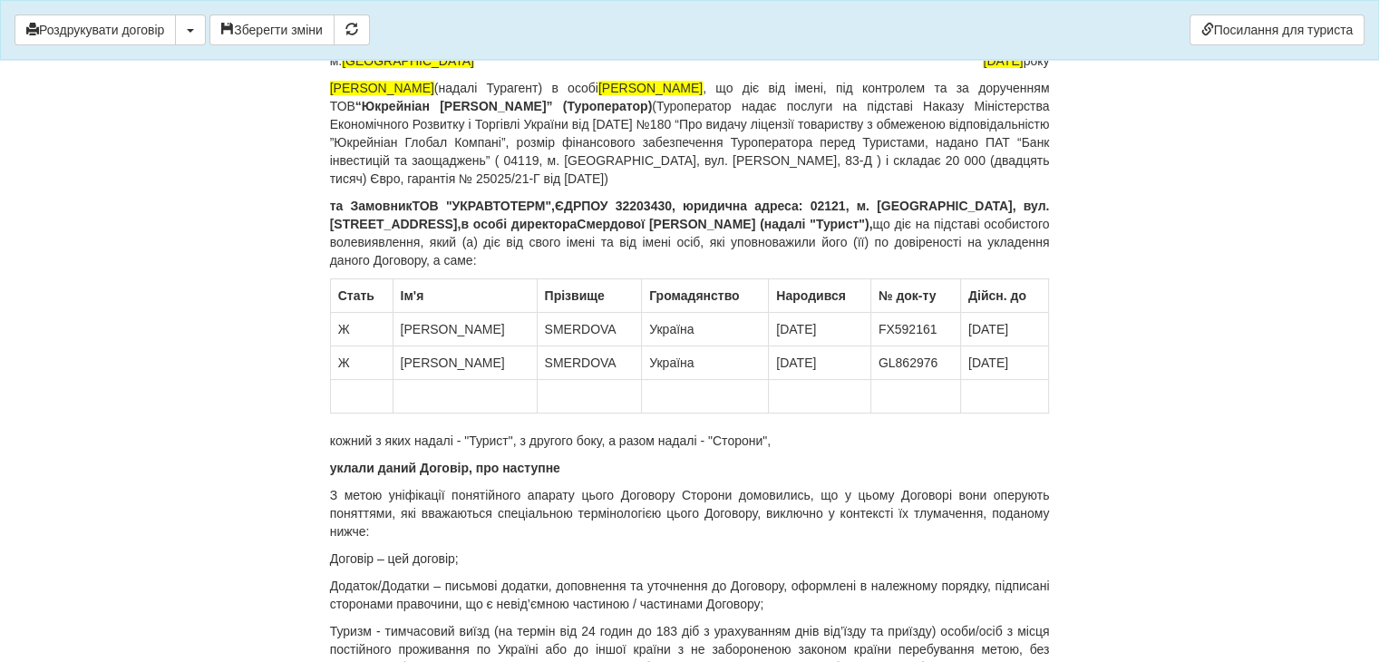
drag, startPoint x: 370, startPoint y: 376, endPoint x: 667, endPoint y: 371, distance: 297.4
click at [667, 380] on tr at bounding box center [689, 397] width 719 height 34
click at [651, 380] on td at bounding box center [705, 397] width 127 height 34
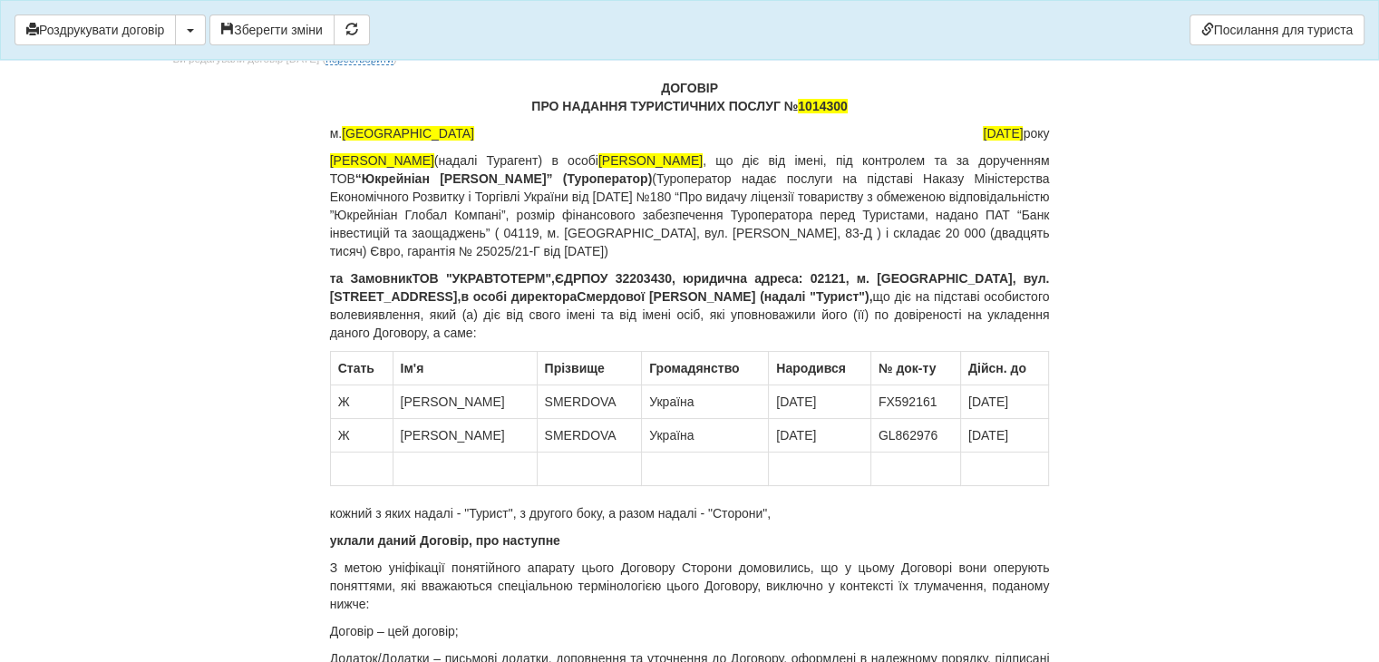
scroll to position [0, 0]
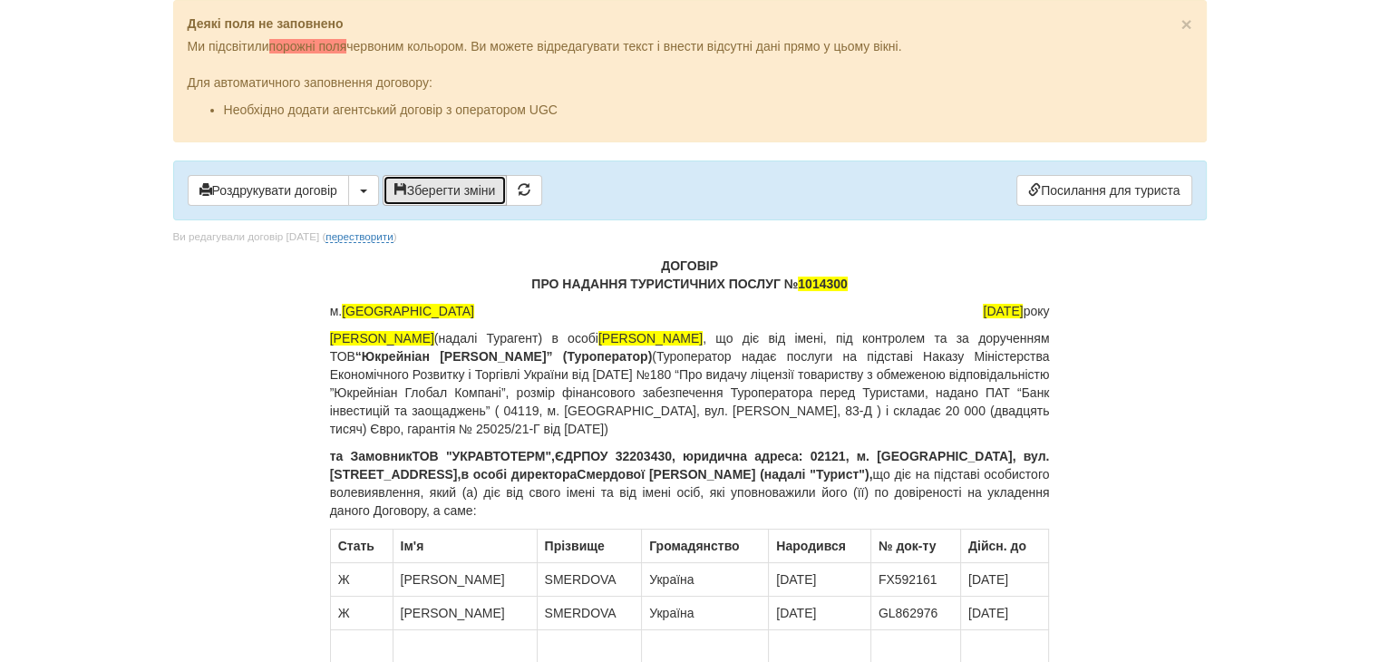
click at [430, 194] on button "Зберегти зміни" at bounding box center [445, 190] width 125 height 31
click at [364, 190] on span "button" at bounding box center [363, 192] width 7 height 4
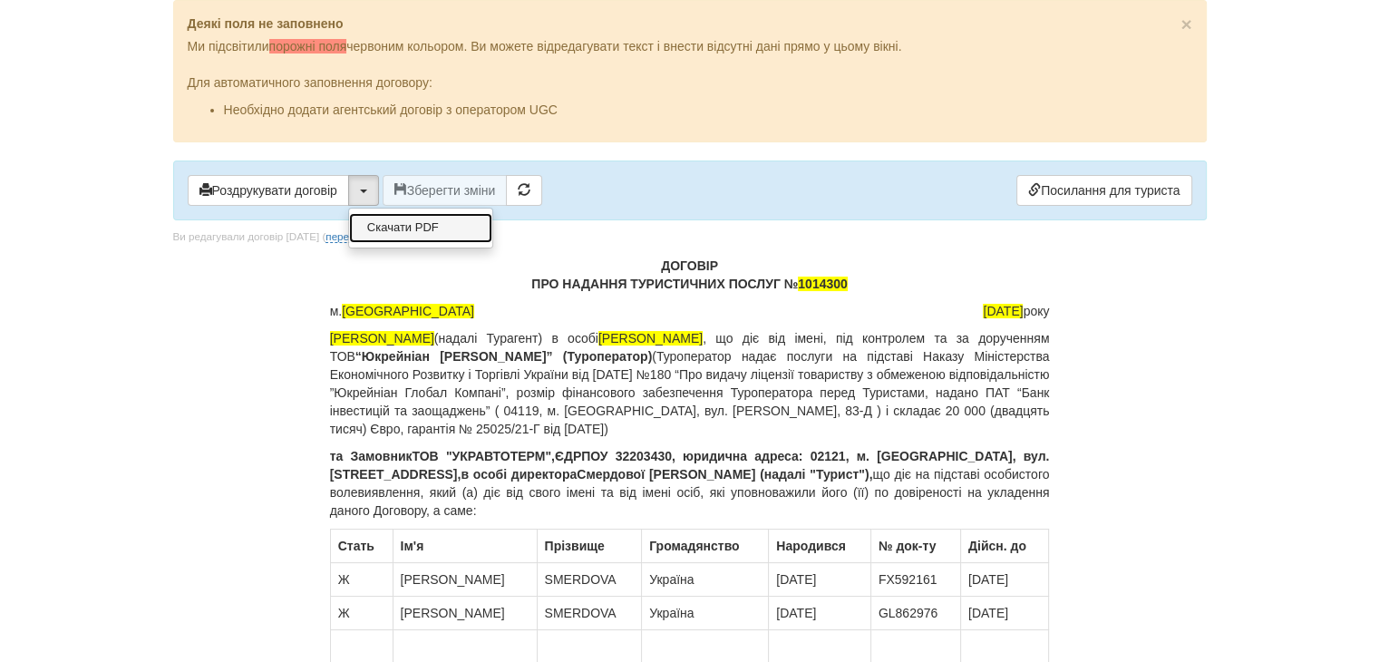
click at [394, 229] on link "Скачати PDF" at bounding box center [420, 228] width 143 height 30
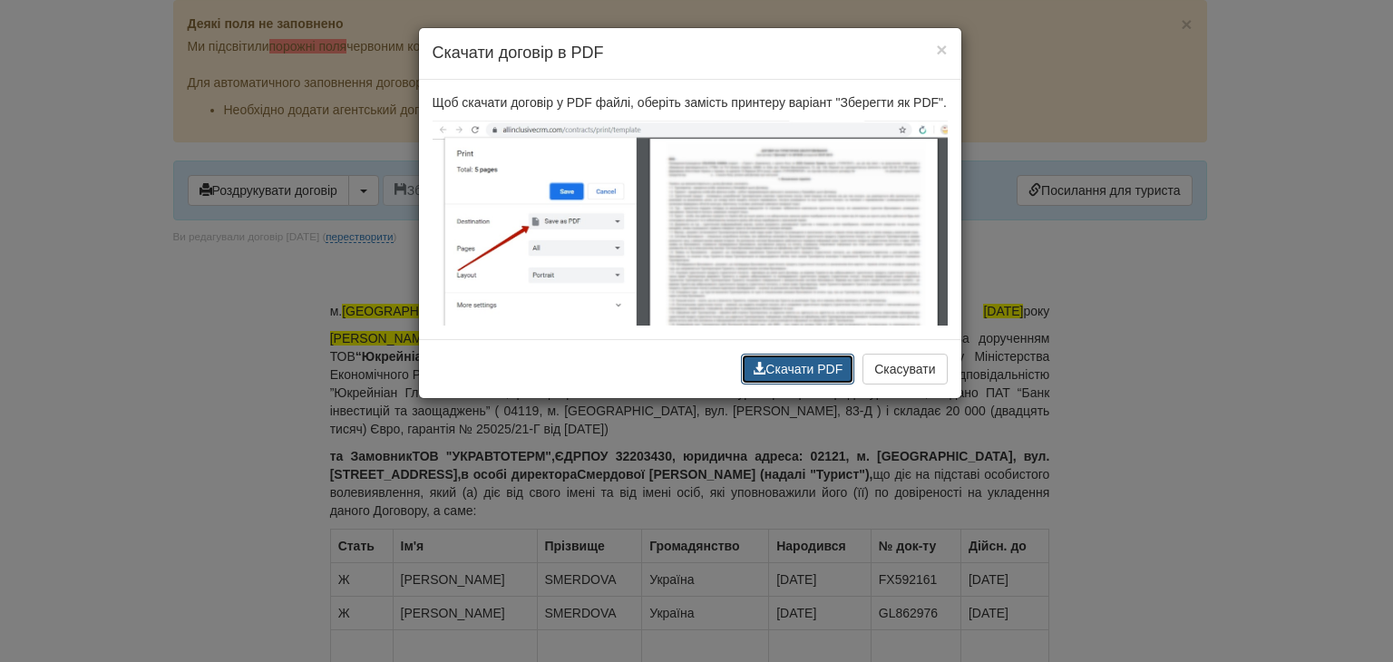
click at [790, 367] on button "Скачати PDF" at bounding box center [797, 369] width 113 height 31
